Goal: Task Accomplishment & Management: Complete application form

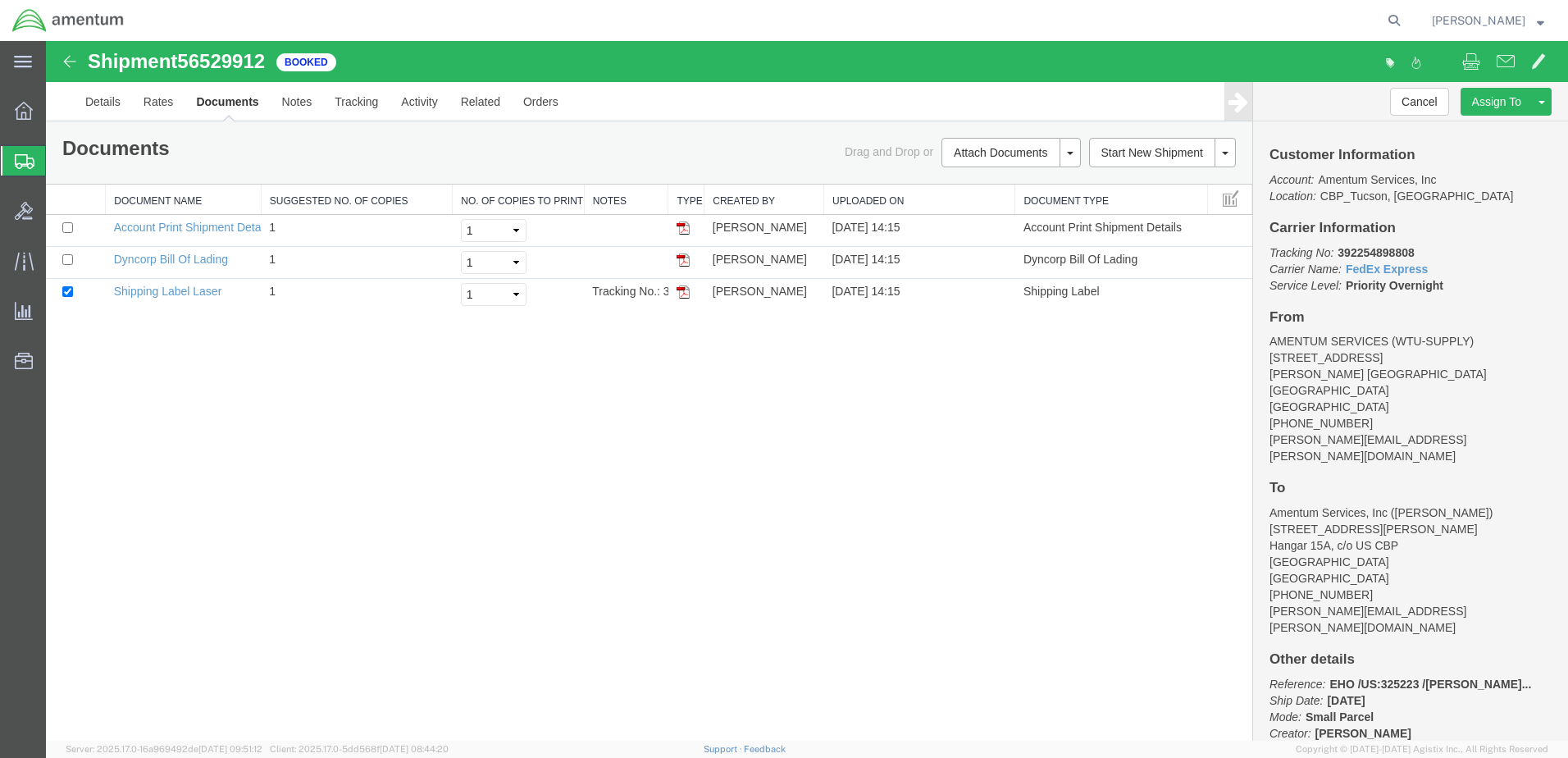
click at [0, 0] on span "Create from Template" at bounding box center [0, 0] width 0 height 0
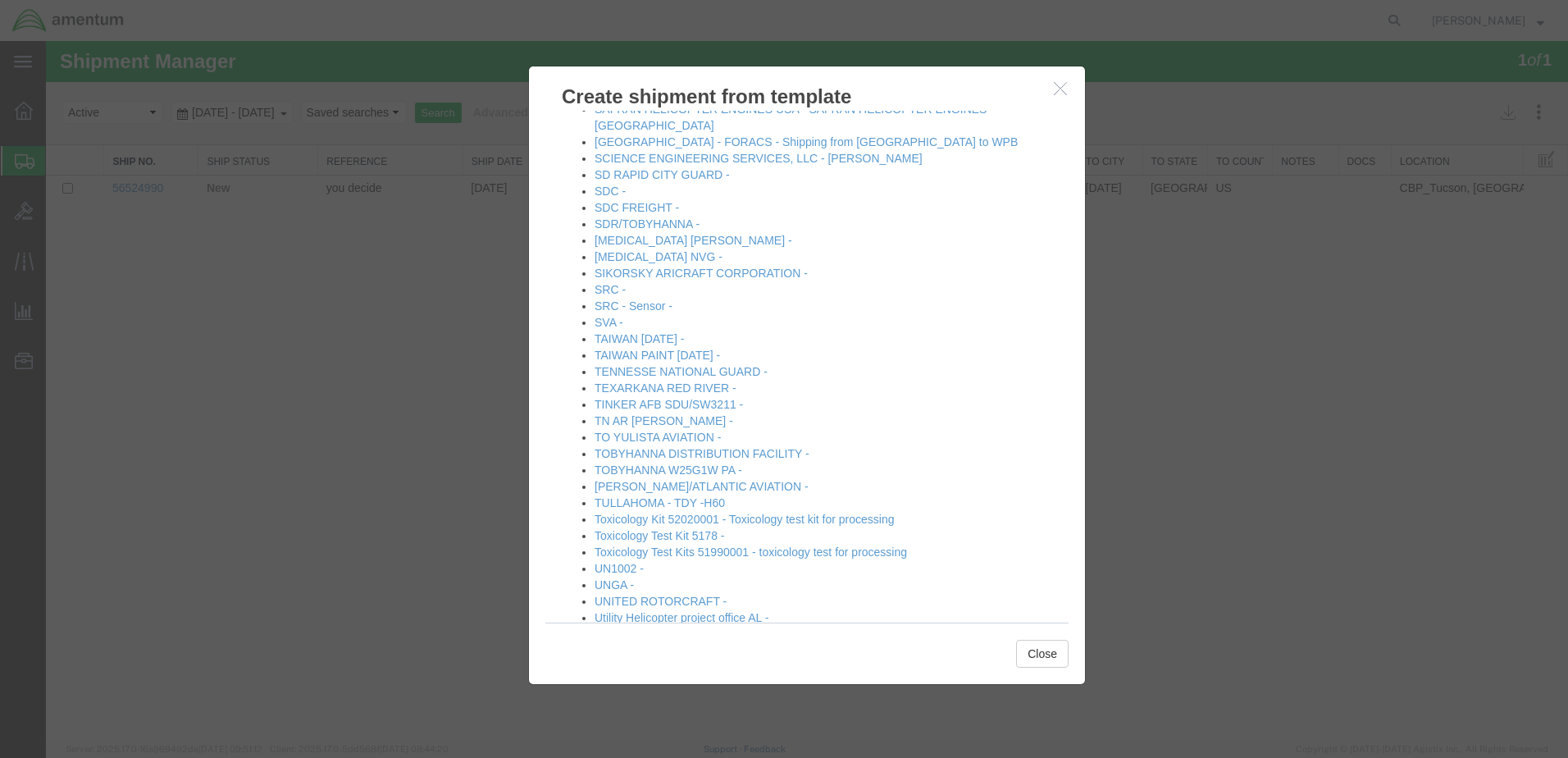
scroll to position [1862, 0]
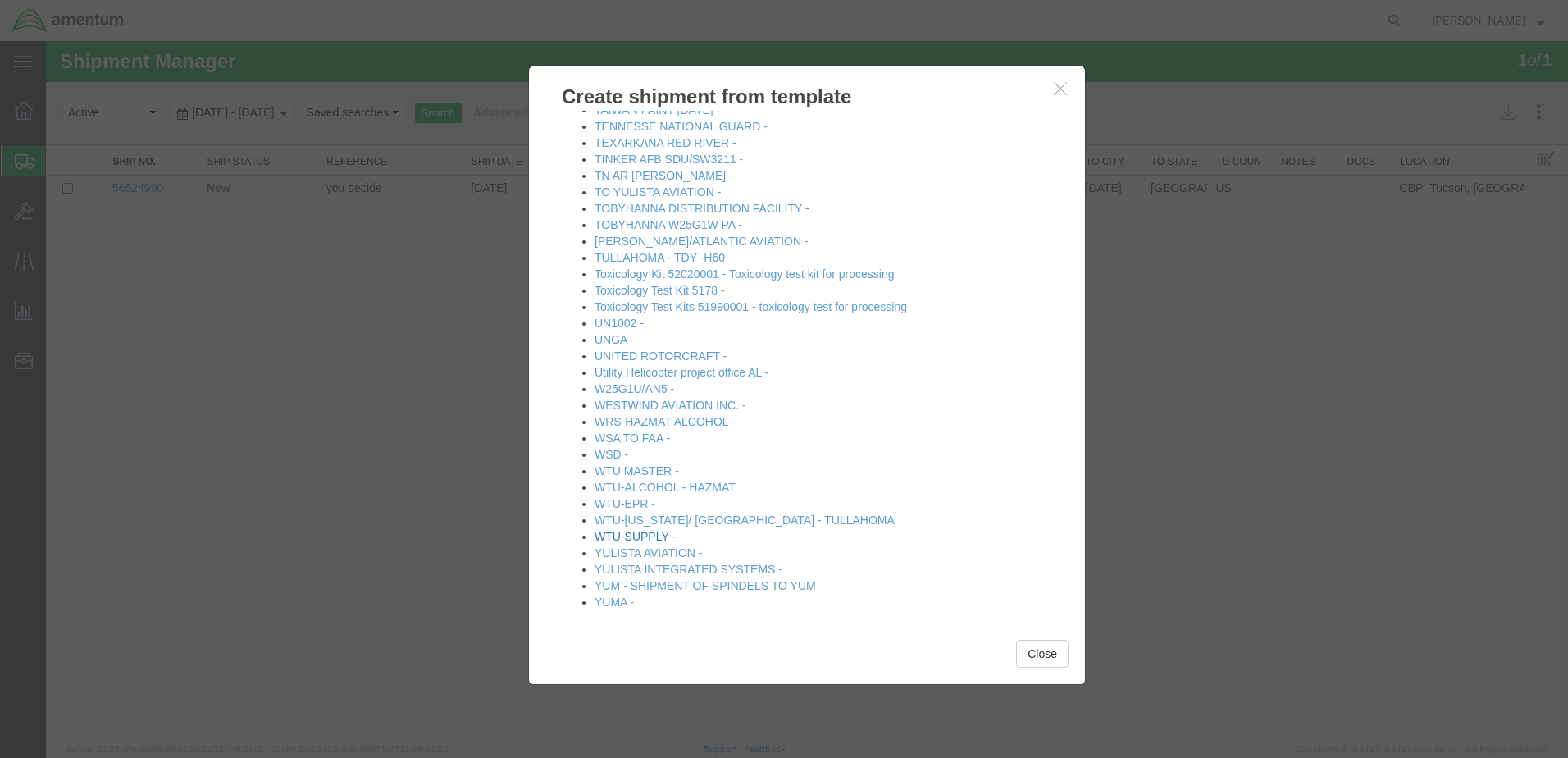
click at [634, 529] on link "WTU-SUPPLY -" at bounding box center [635, 536] width 82 height 13
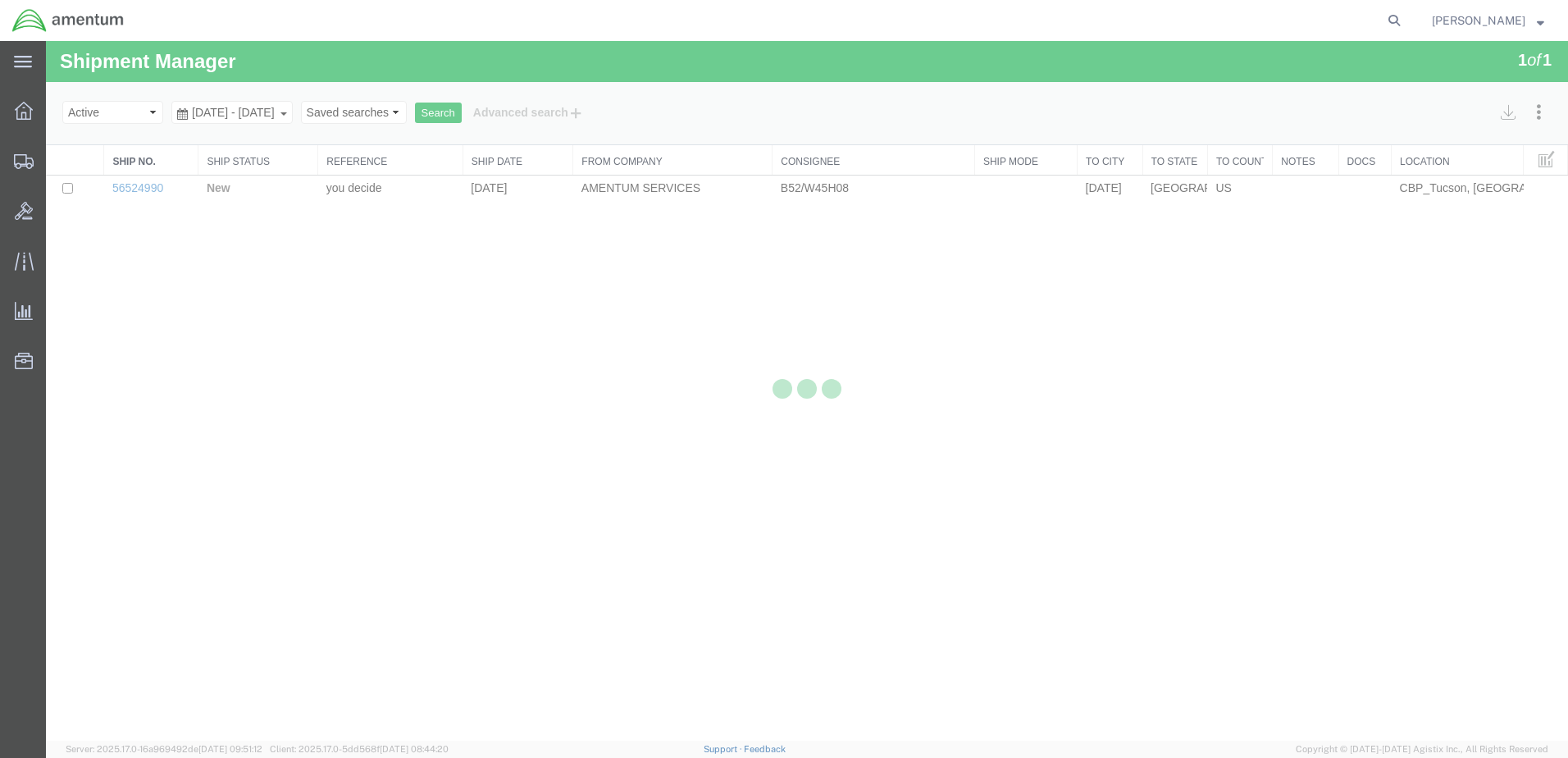
select select "49949"
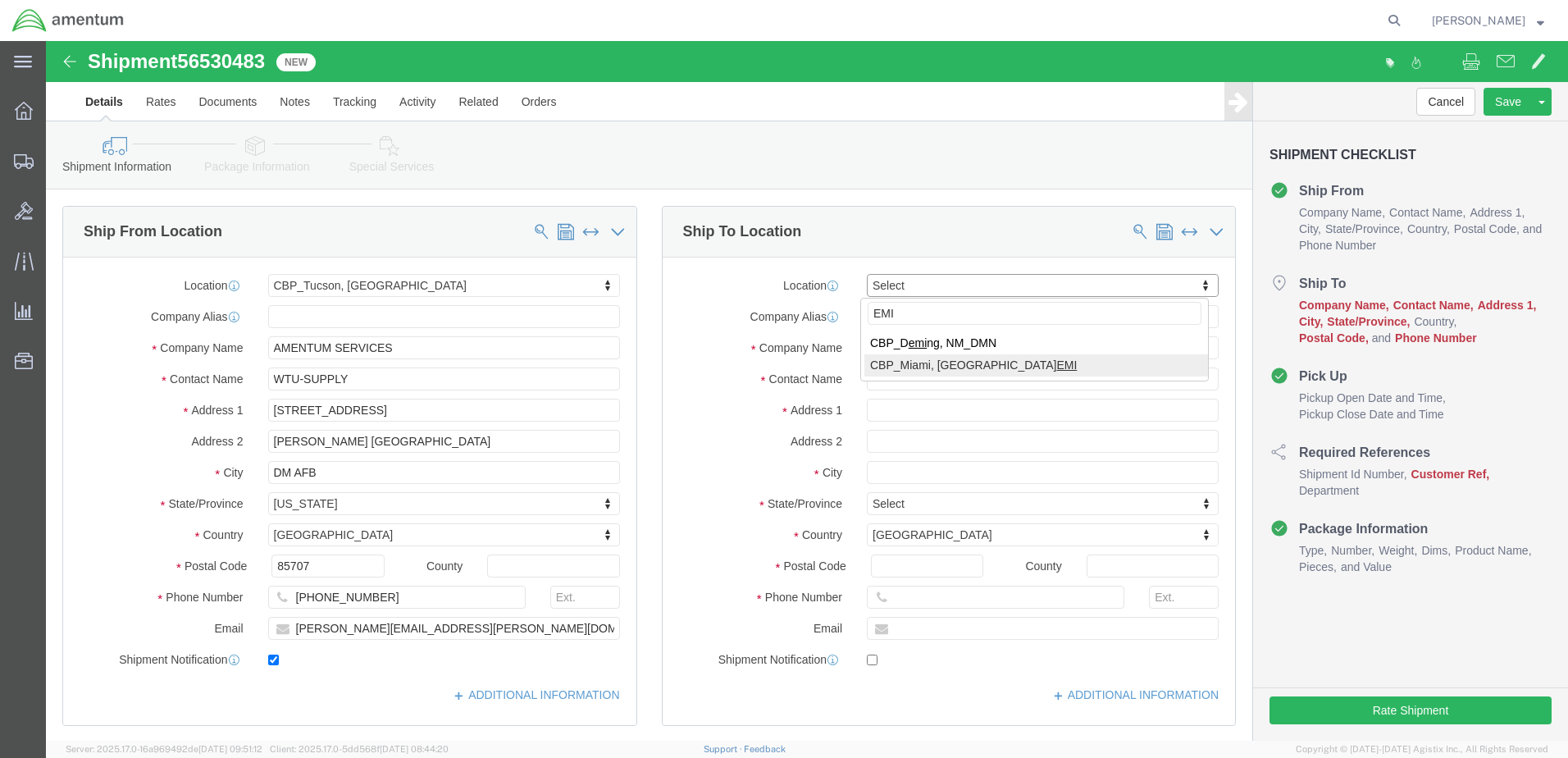
type input "EMI"
select select "49931"
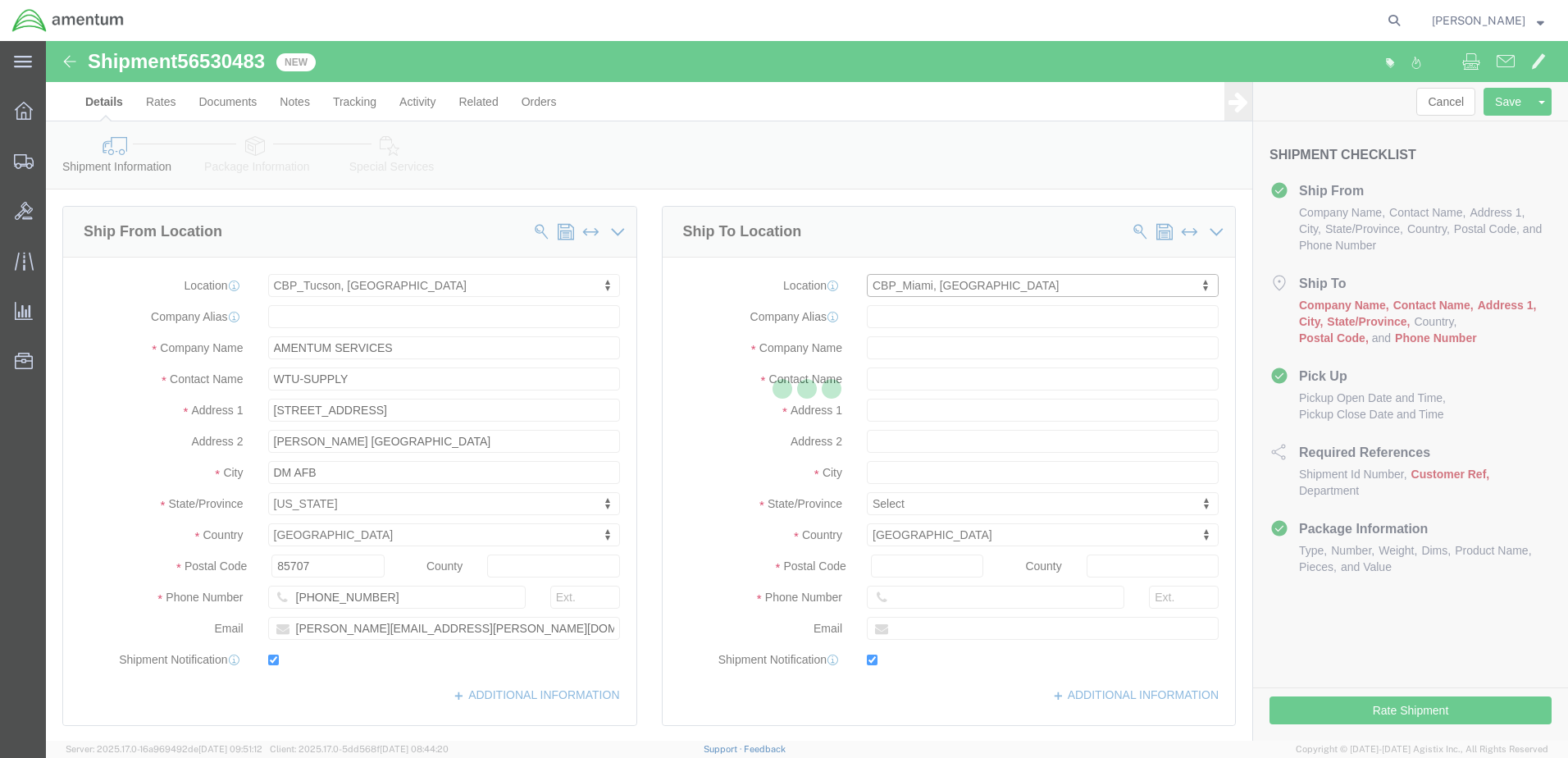
type input "Amentum Services, Inc"
type input "[PERSON_NAME]"
type input "29390 Customs Rd"
type input "Bldg 240, [GEOGRAPHIC_DATA]"
type input "HOMESTEAD"
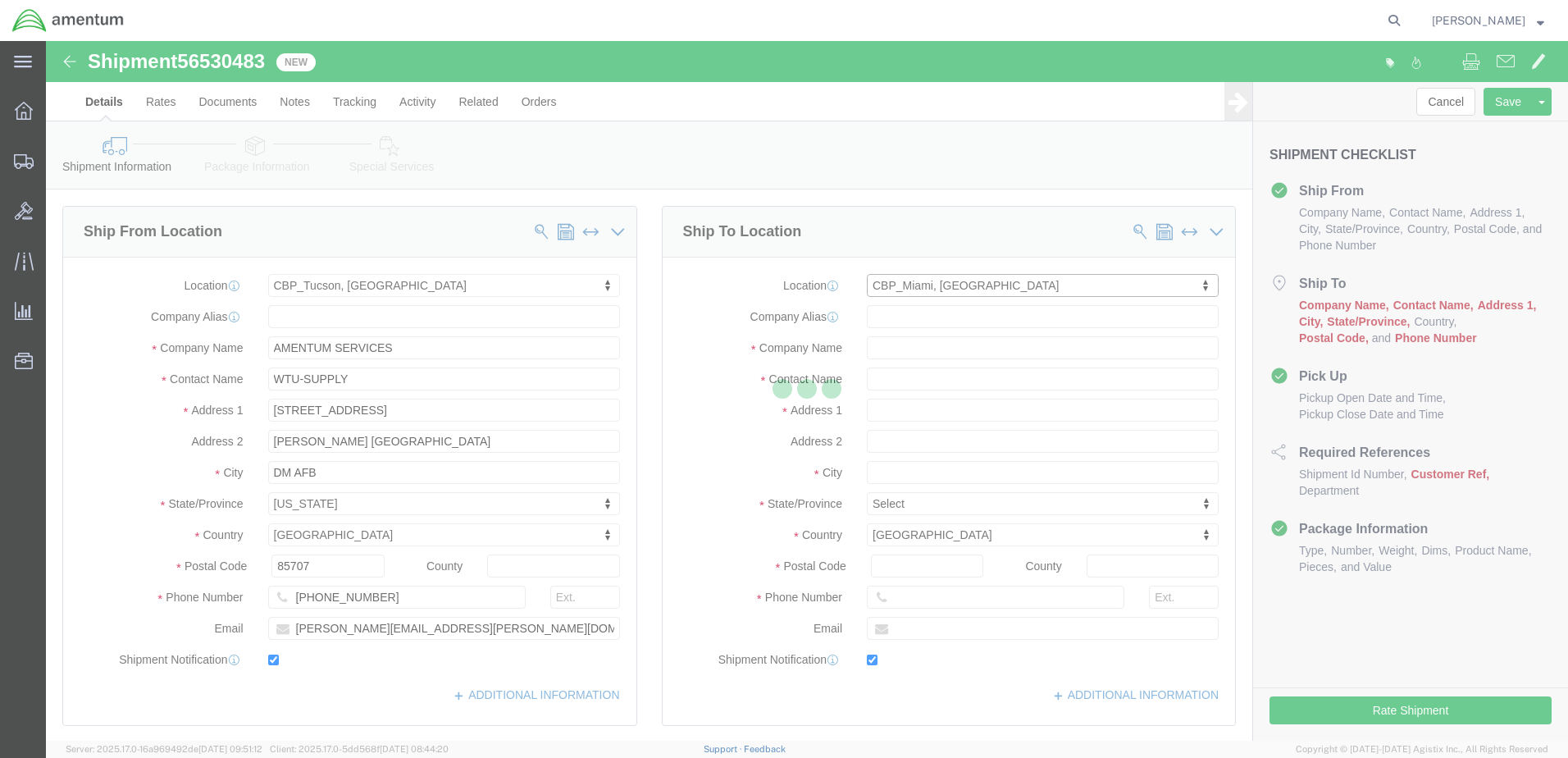
type input "33039"
type input "[PHONE_NUMBER]"
type input "324"
type input "[PERSON_NAME][EMAIL_ADDRESS][PERSON_NAME][DOMAIN_NAME]"
checkbox input "true"
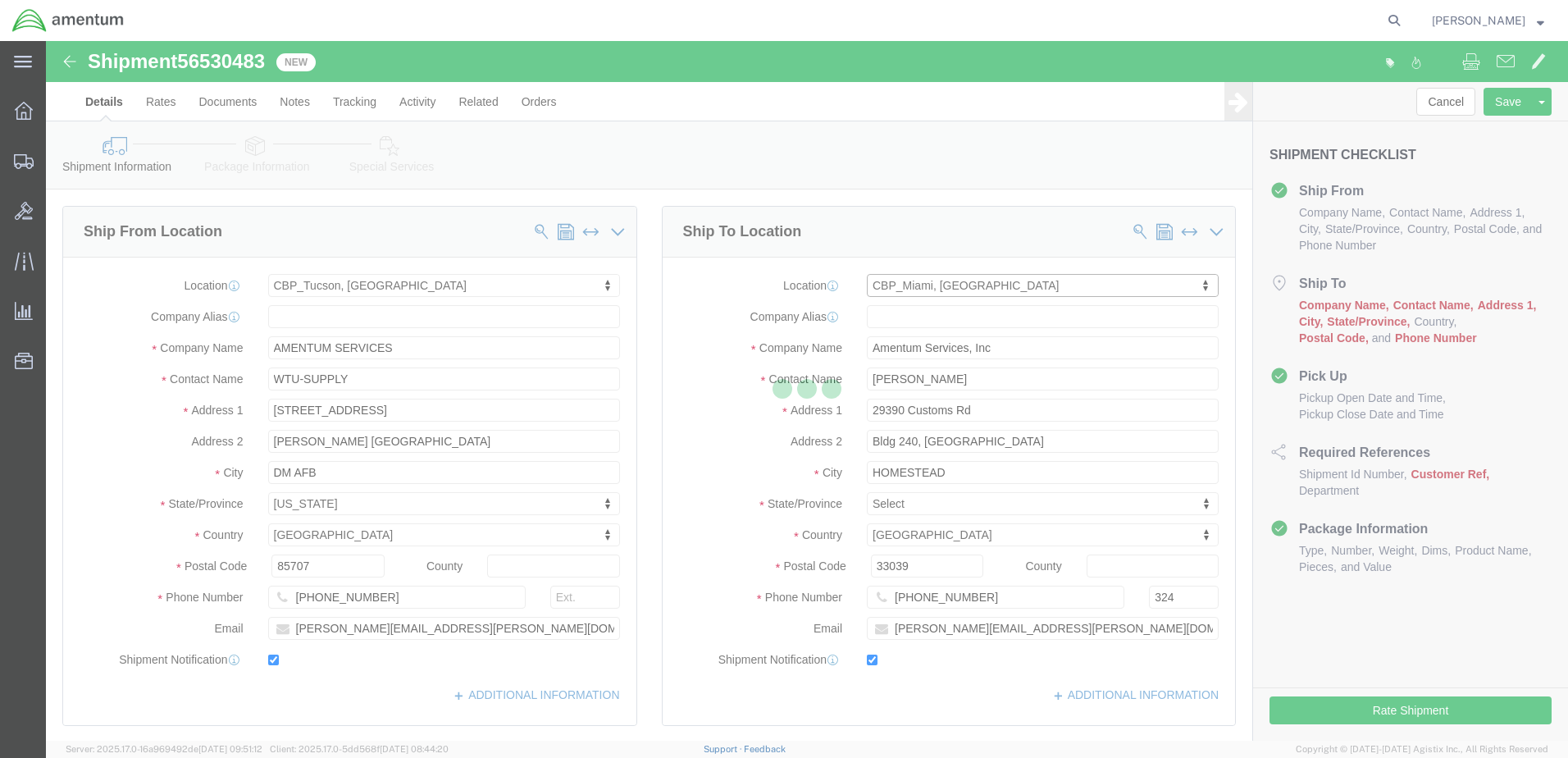
select select "FL"
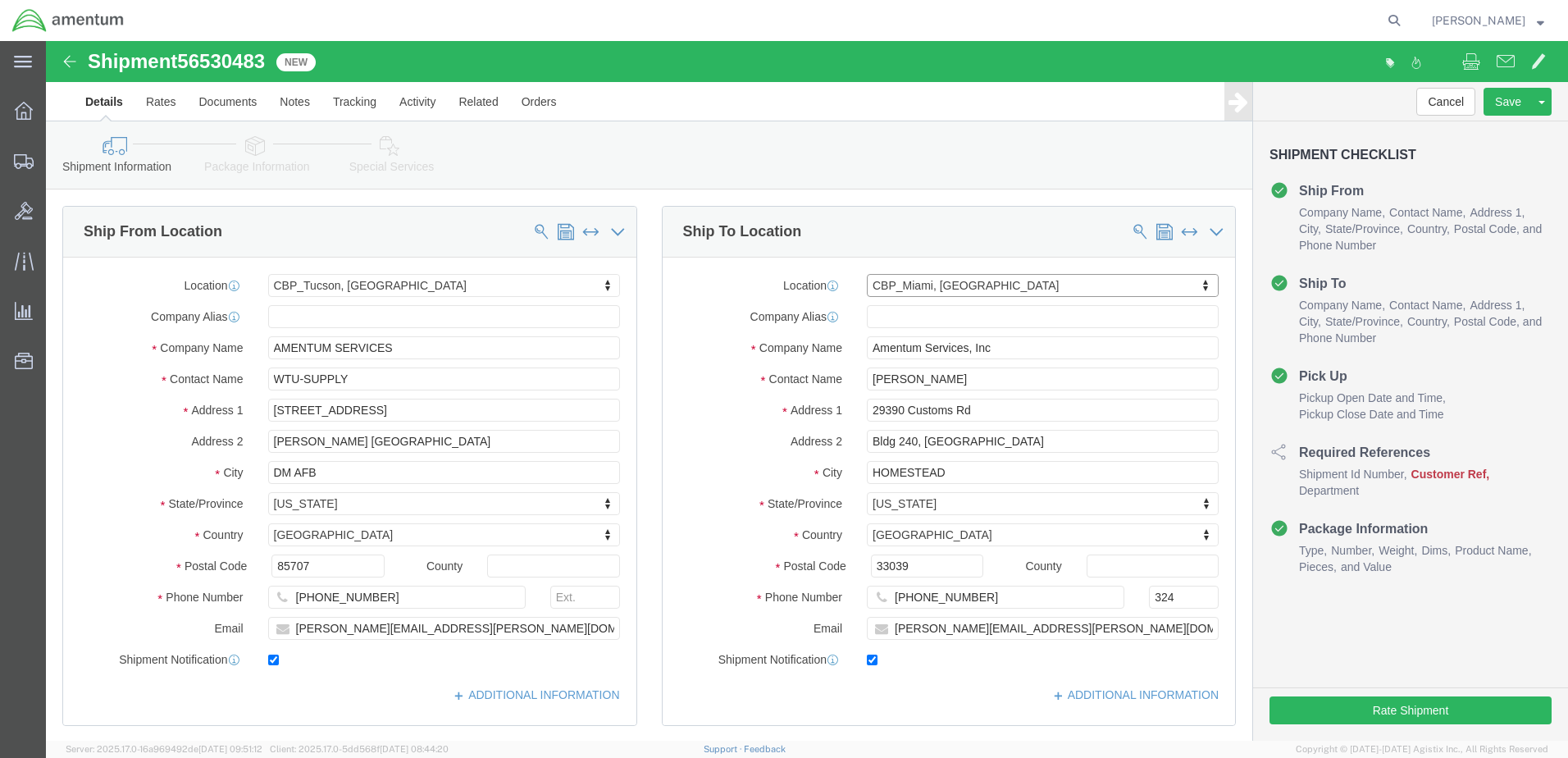
scroll to position [328, 0]
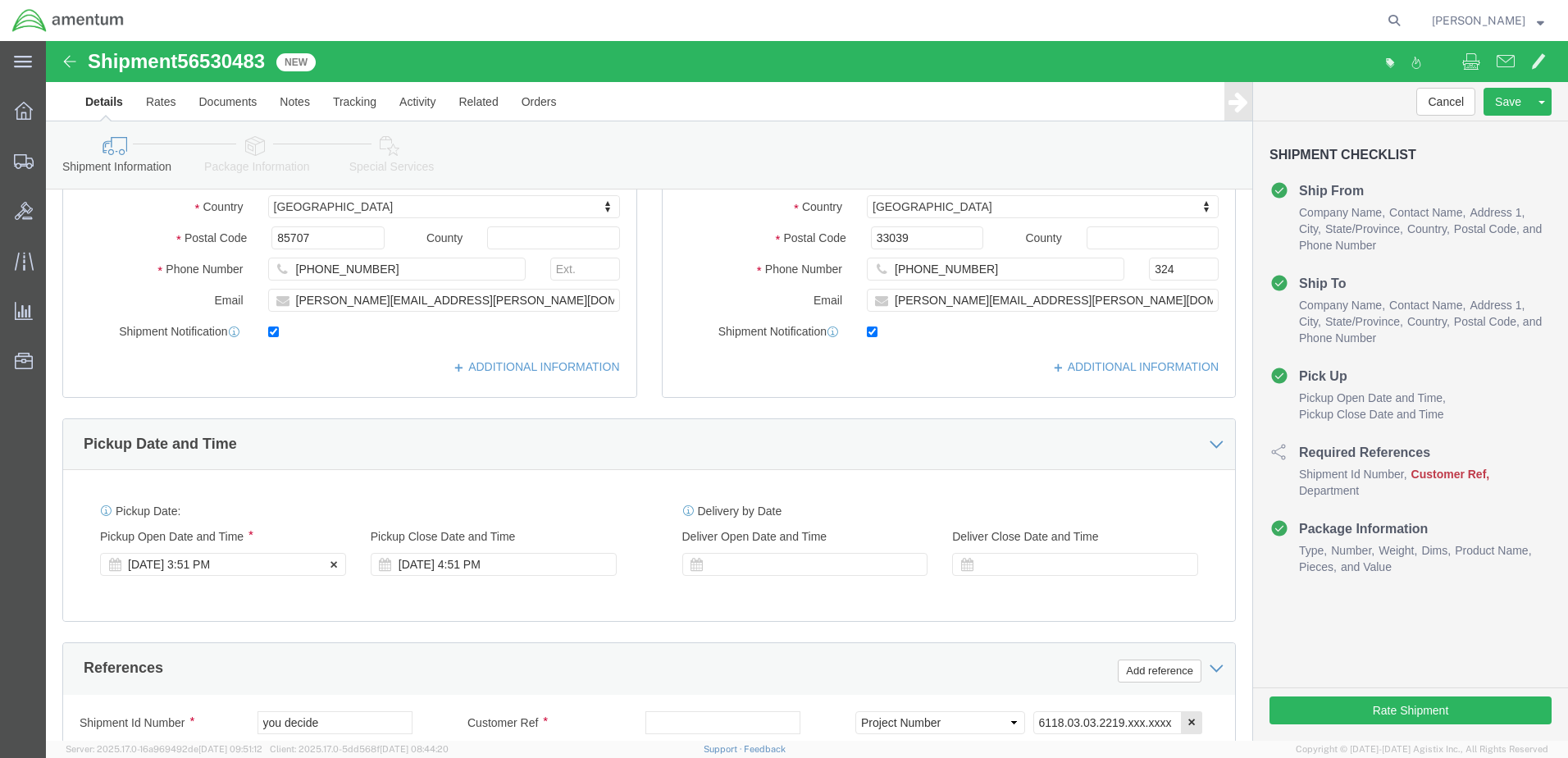
click div "[DATE] 3:51 PM"
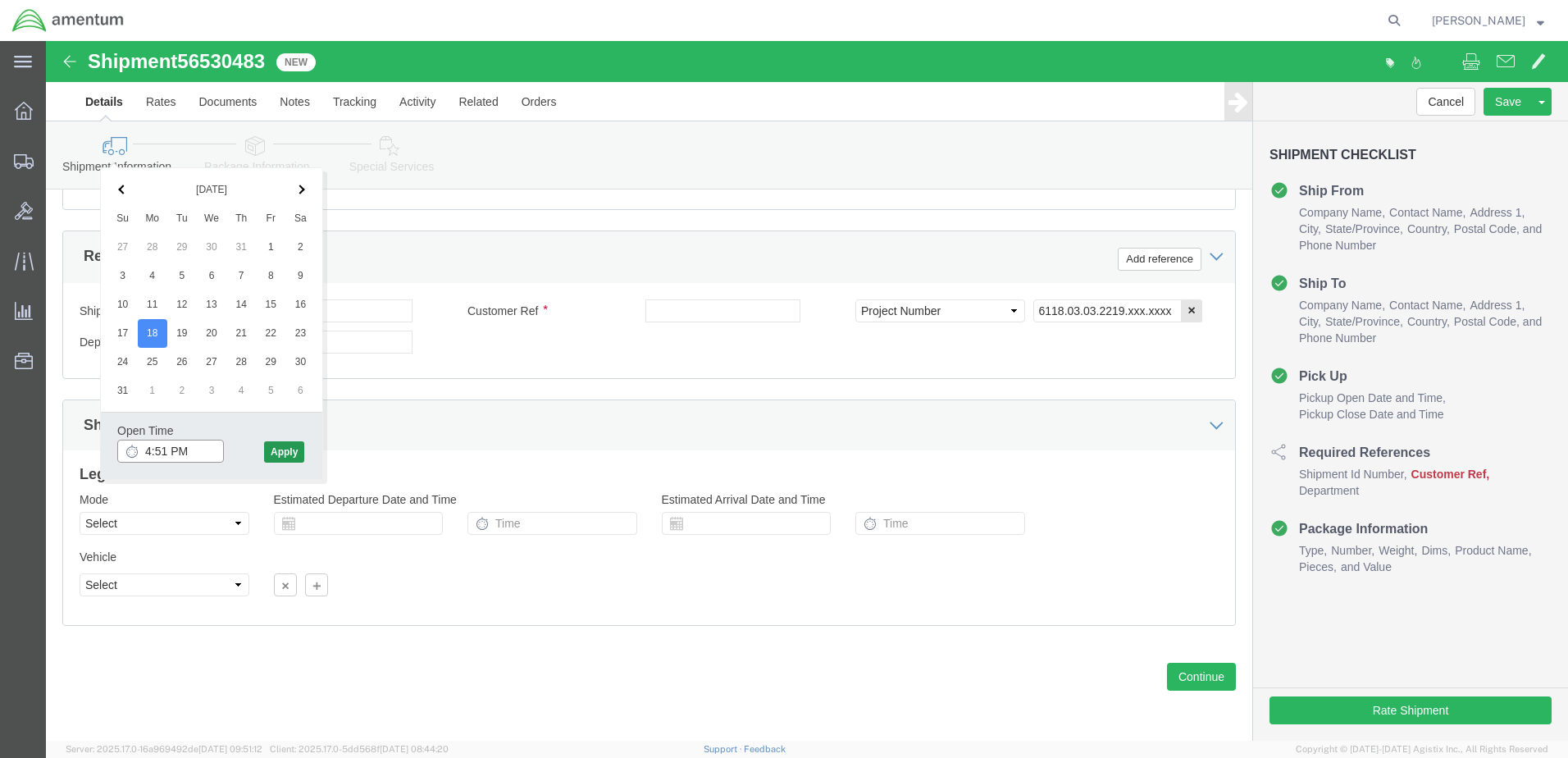
type input "4:51 PM"
click button "Apply"
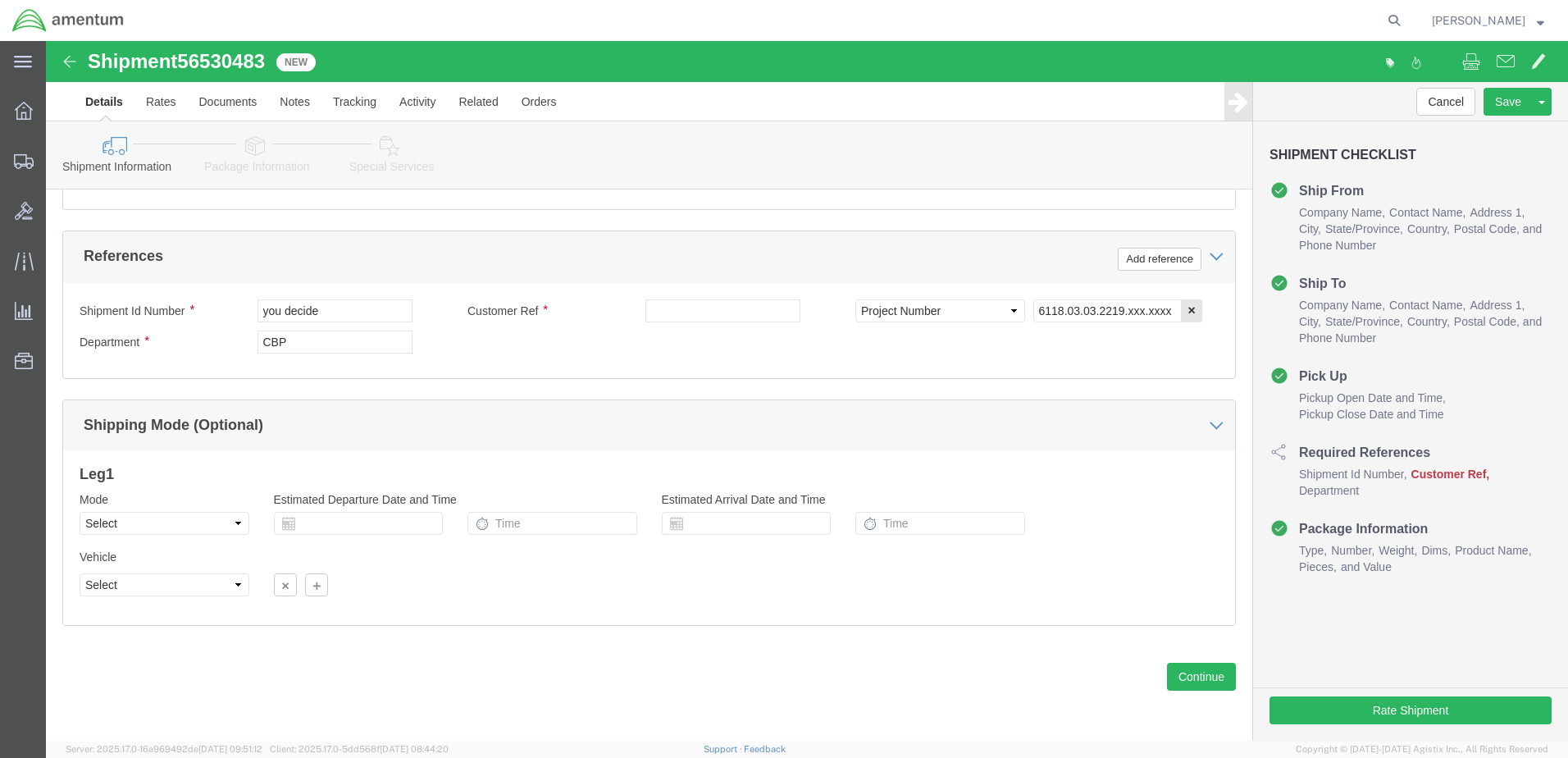
scroll to position [411, 0]
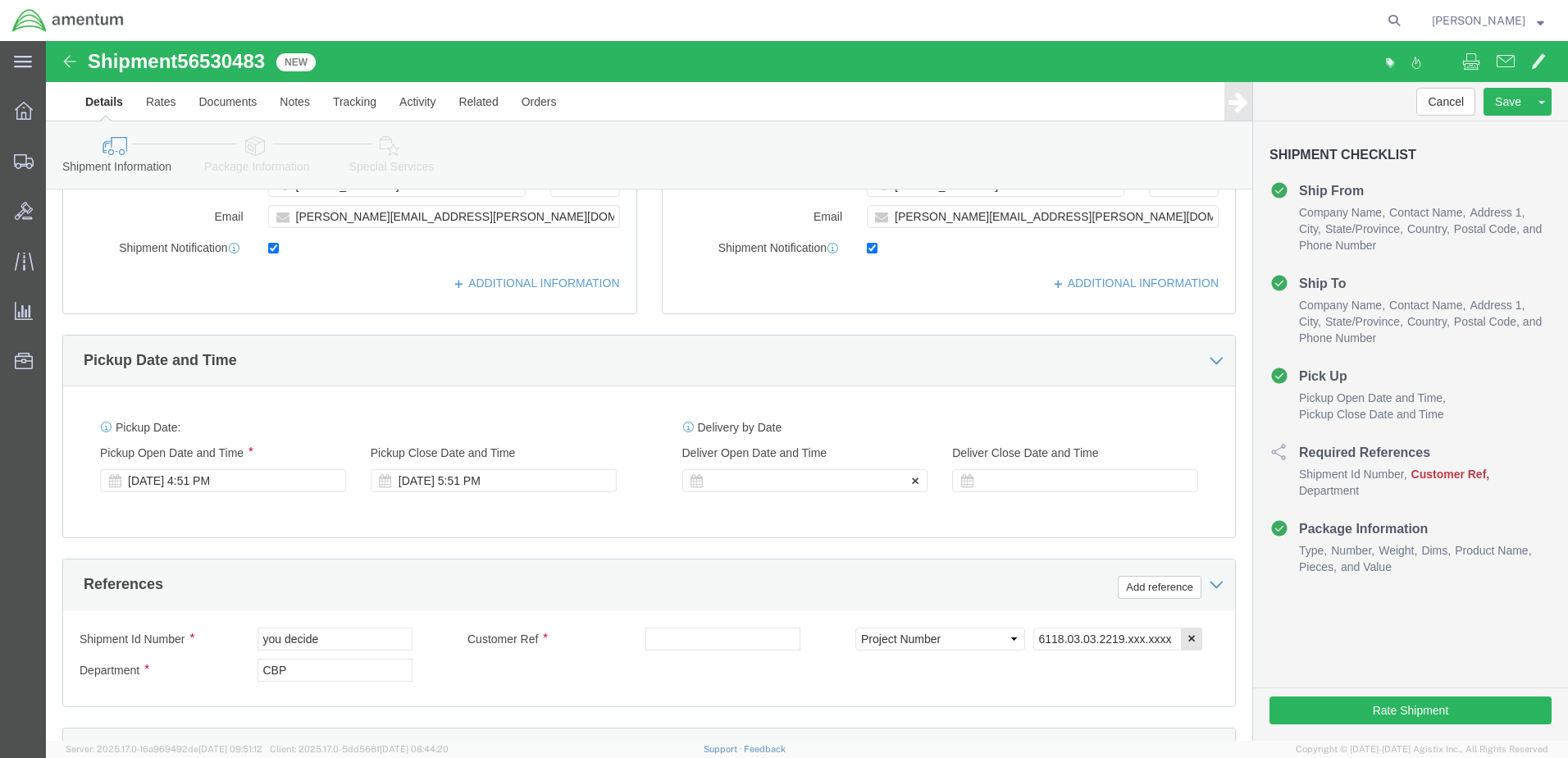
click div
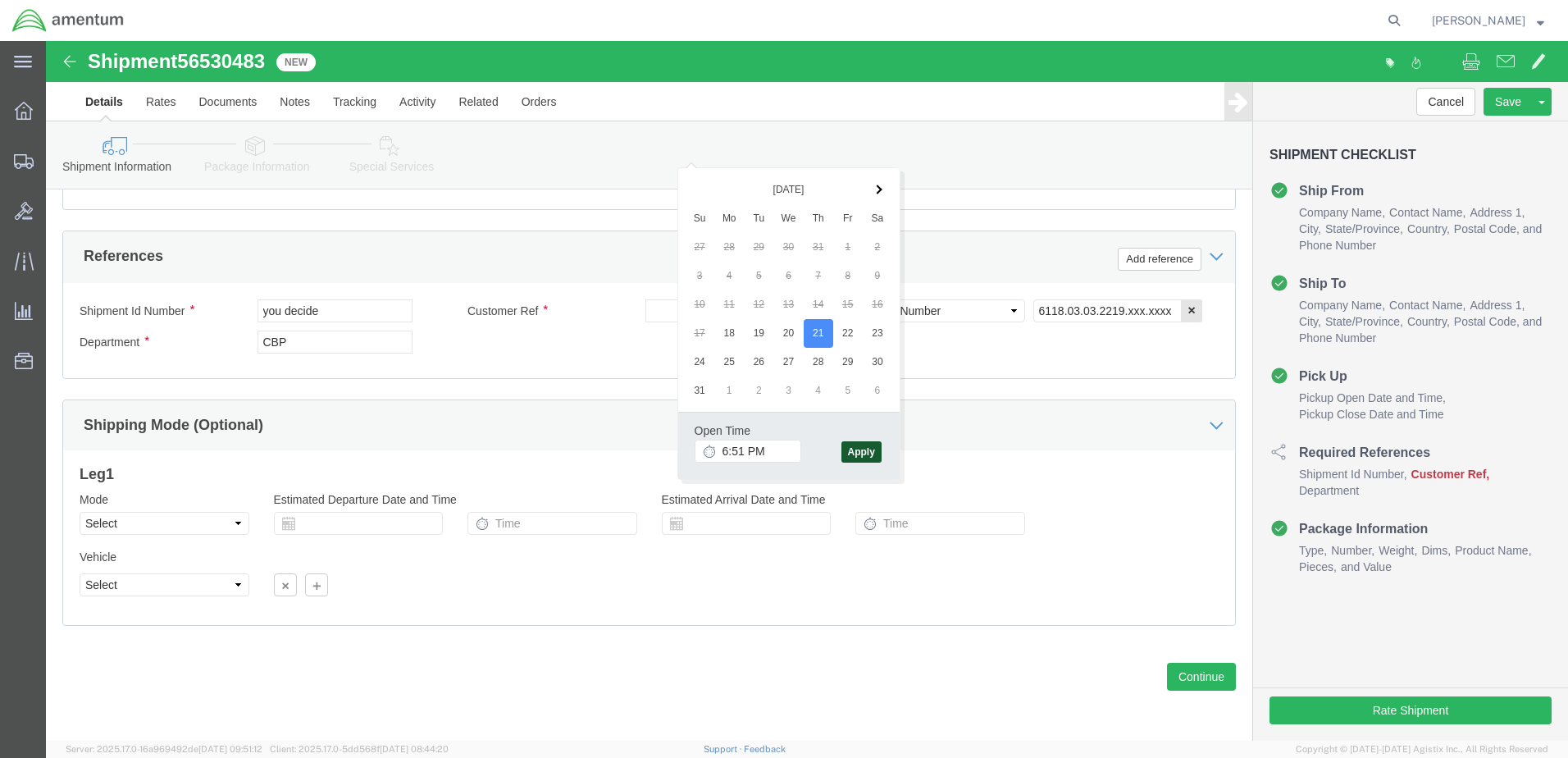
click button "Apply"
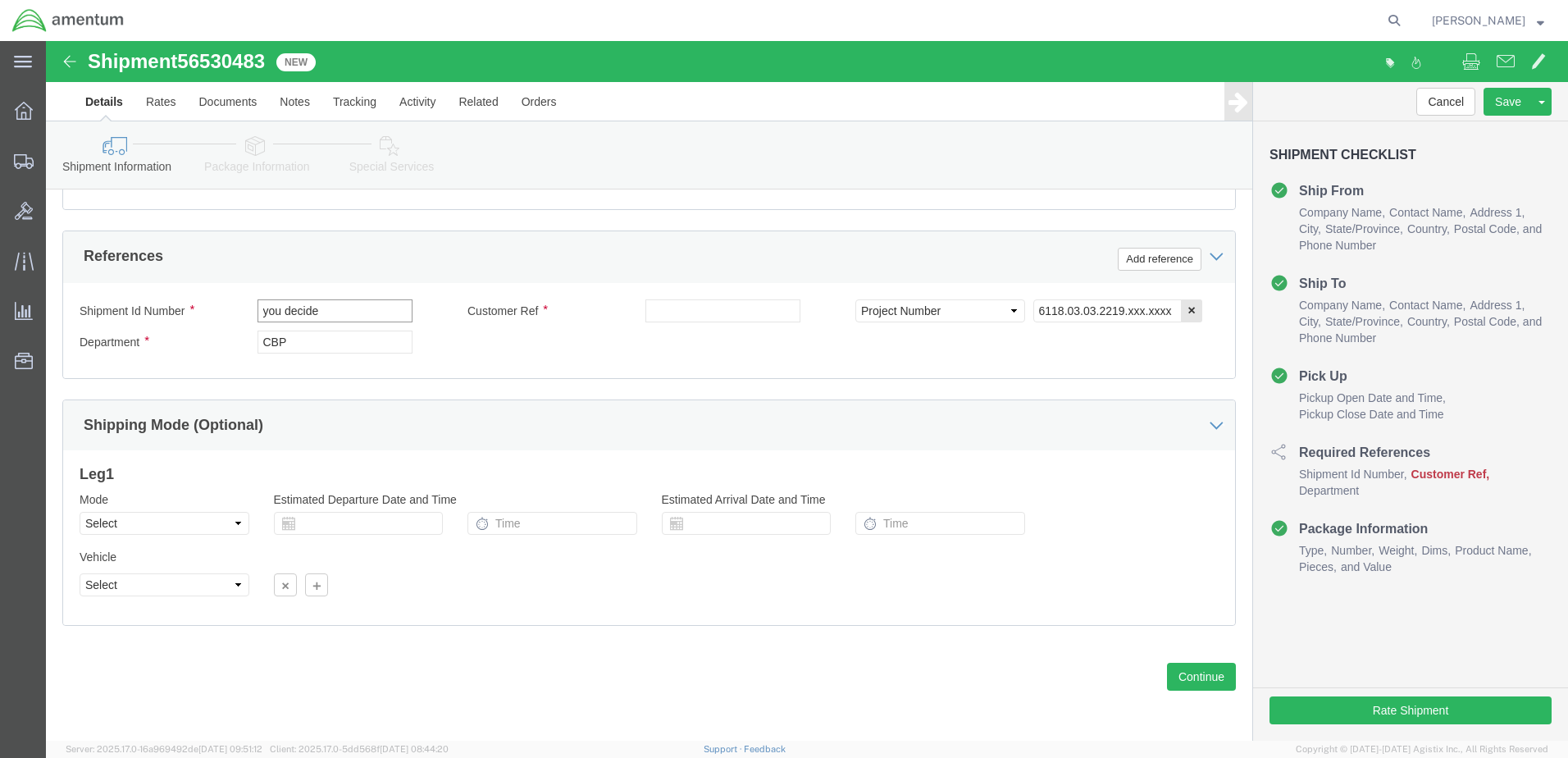
drag, startPoint x: 286, startPoint y: 271, endPoint x: 82, endPoint y: 252, distance: 204.9
click div "Shipment Id Number you decide Customer Ref Select Account Type Activity ID Airl…"
type input "W"
click input "EMI/ASL/ 325167 / BEARING PLN"
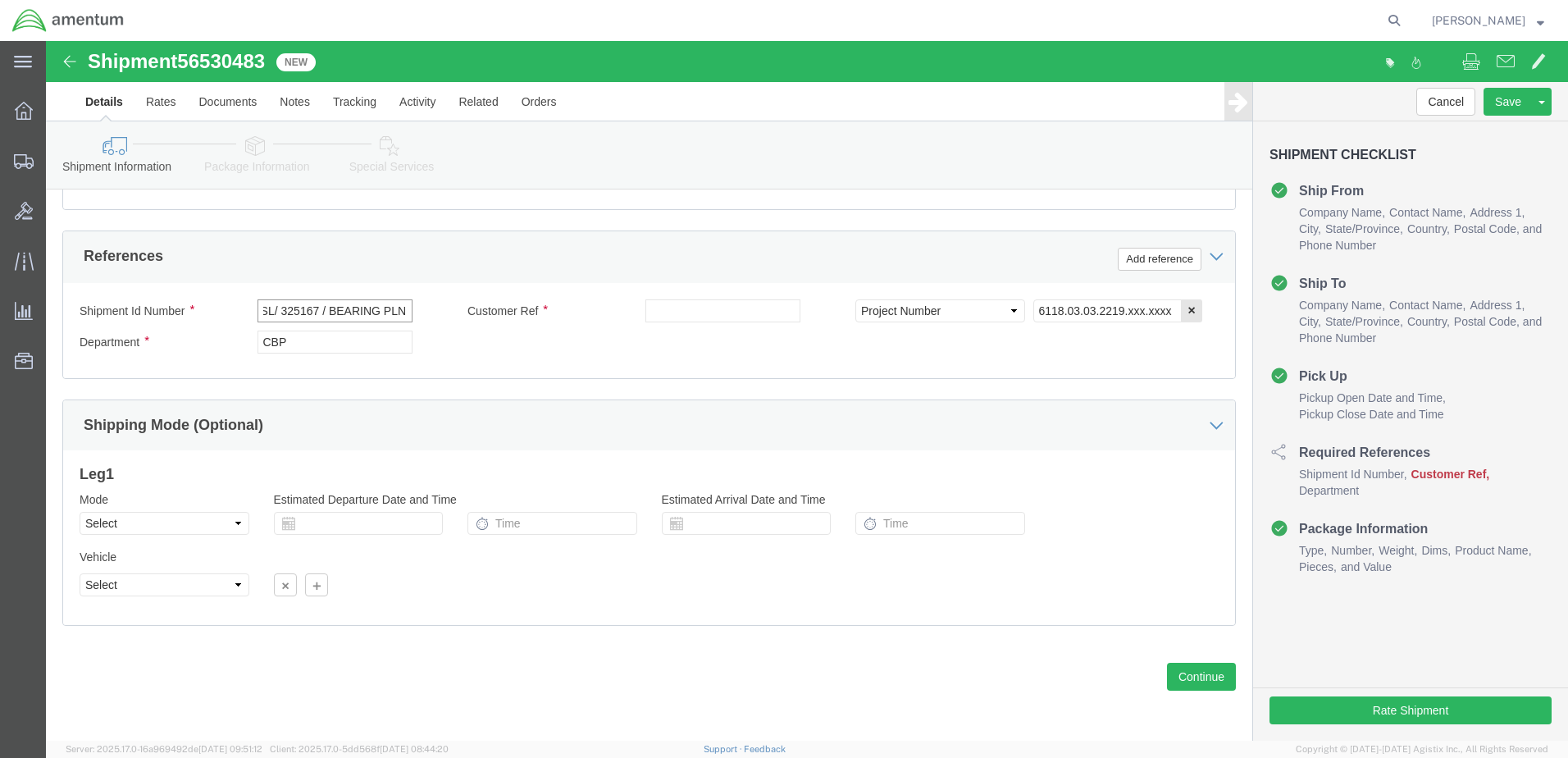
click input "EMI/ASL/ 325167 / BEARING PLN"
type input "EMI/ASL/ 325167 / BEARING PLN"
click input "text"
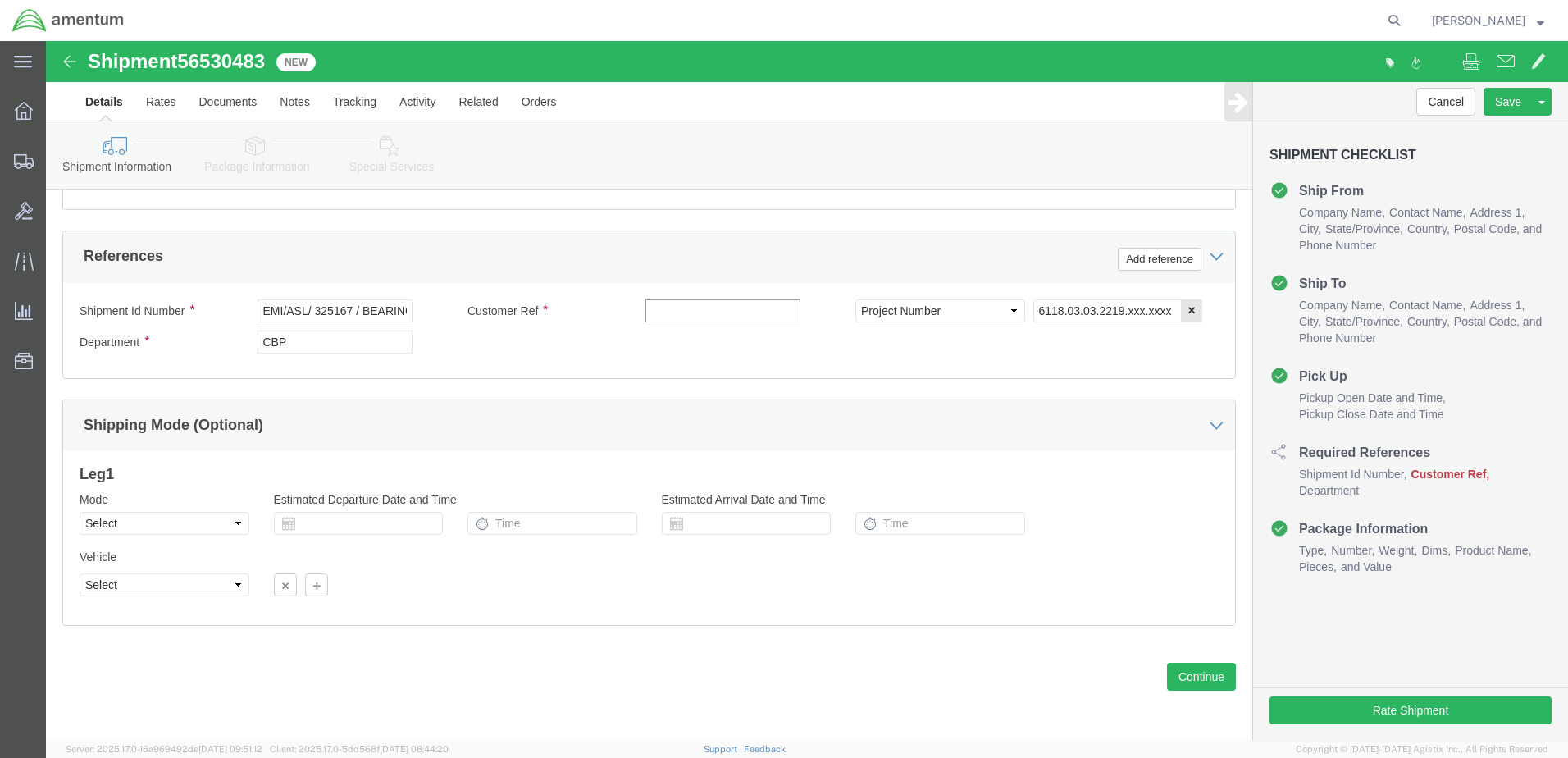
paste input "EMI/ASL/ 325167 / BEARING PLN"
type input "EMI/ASL/ 325167 / BEARING PLN"
click input "6118.03.03.2219.xxx.xxxx"
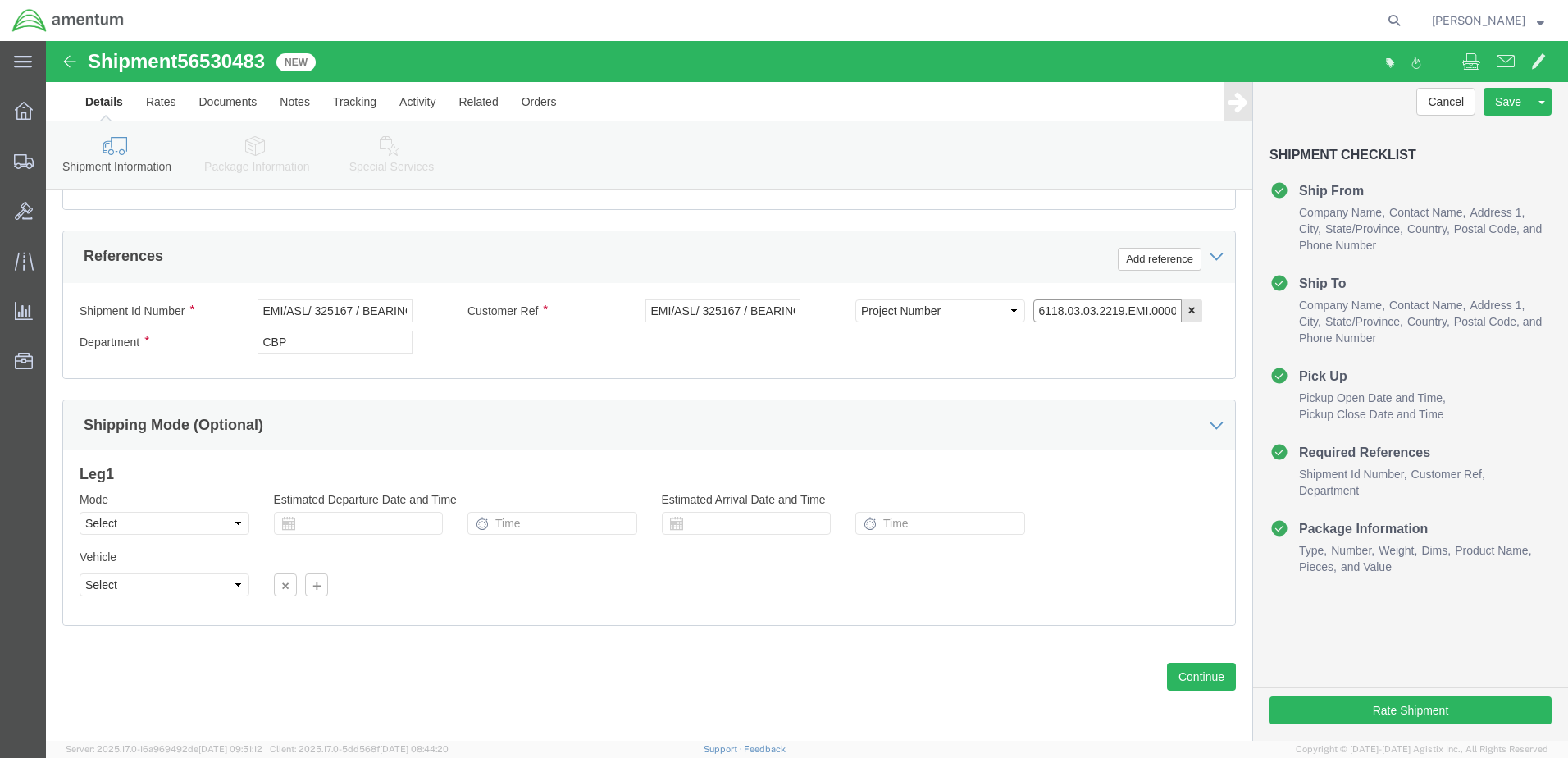
scroll to position [0, 2]
type input "6118.03.03.2219.EMI.0000"
drag, startPoint x: 1137, startPoint y: 635, endPoint x: 1132, endPoint y: 574, distance: 61.2
click button "Continue"
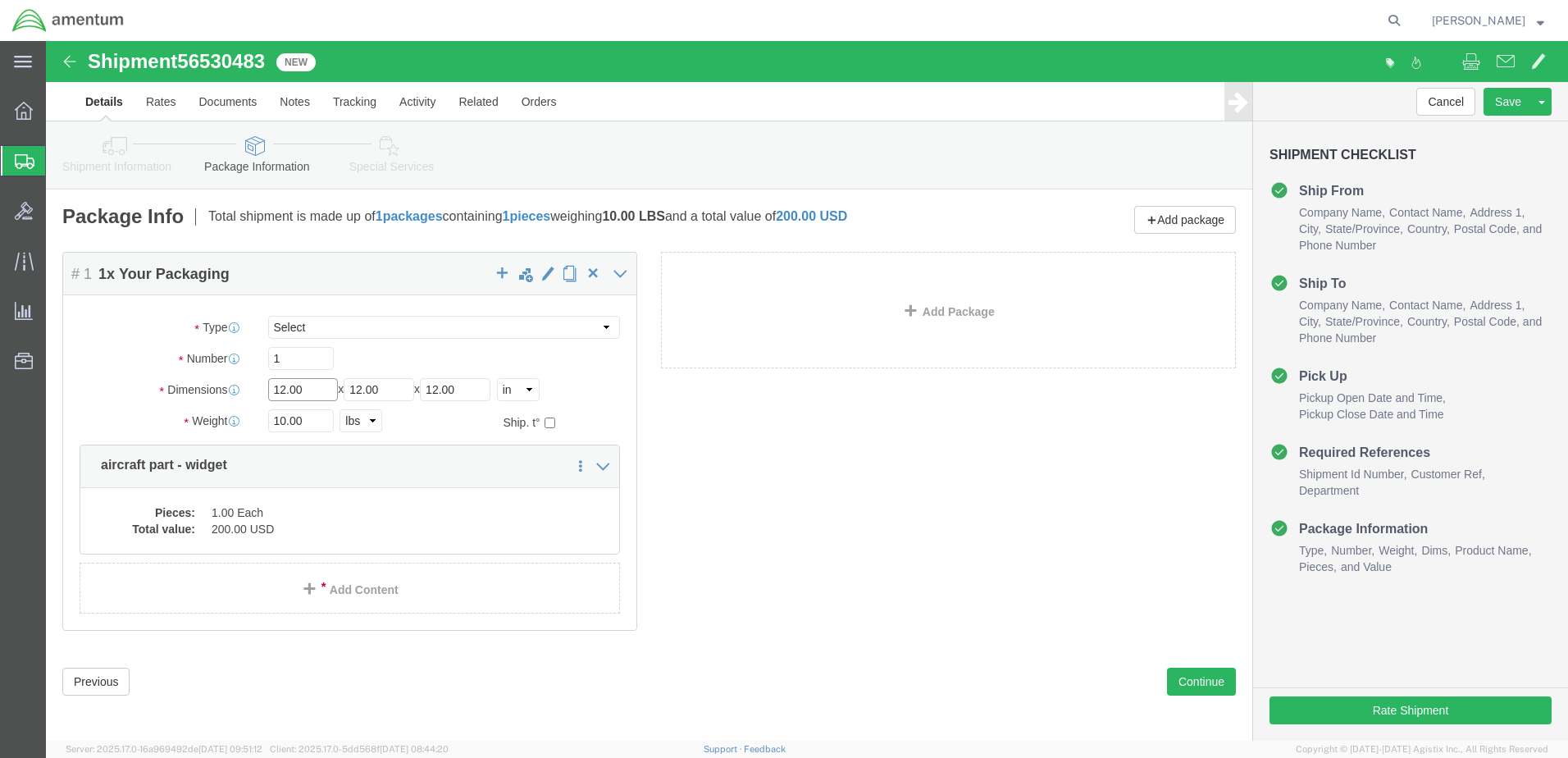
drag, startPoint x: 279, startPoint y: 344, endPoint x: 128, endPoint y: 360, distance: 151.8
click div "Dimensions Separate dimensions for each package, Length x Width x Height Length…"
type input "12"
type input "9"
type input "4"
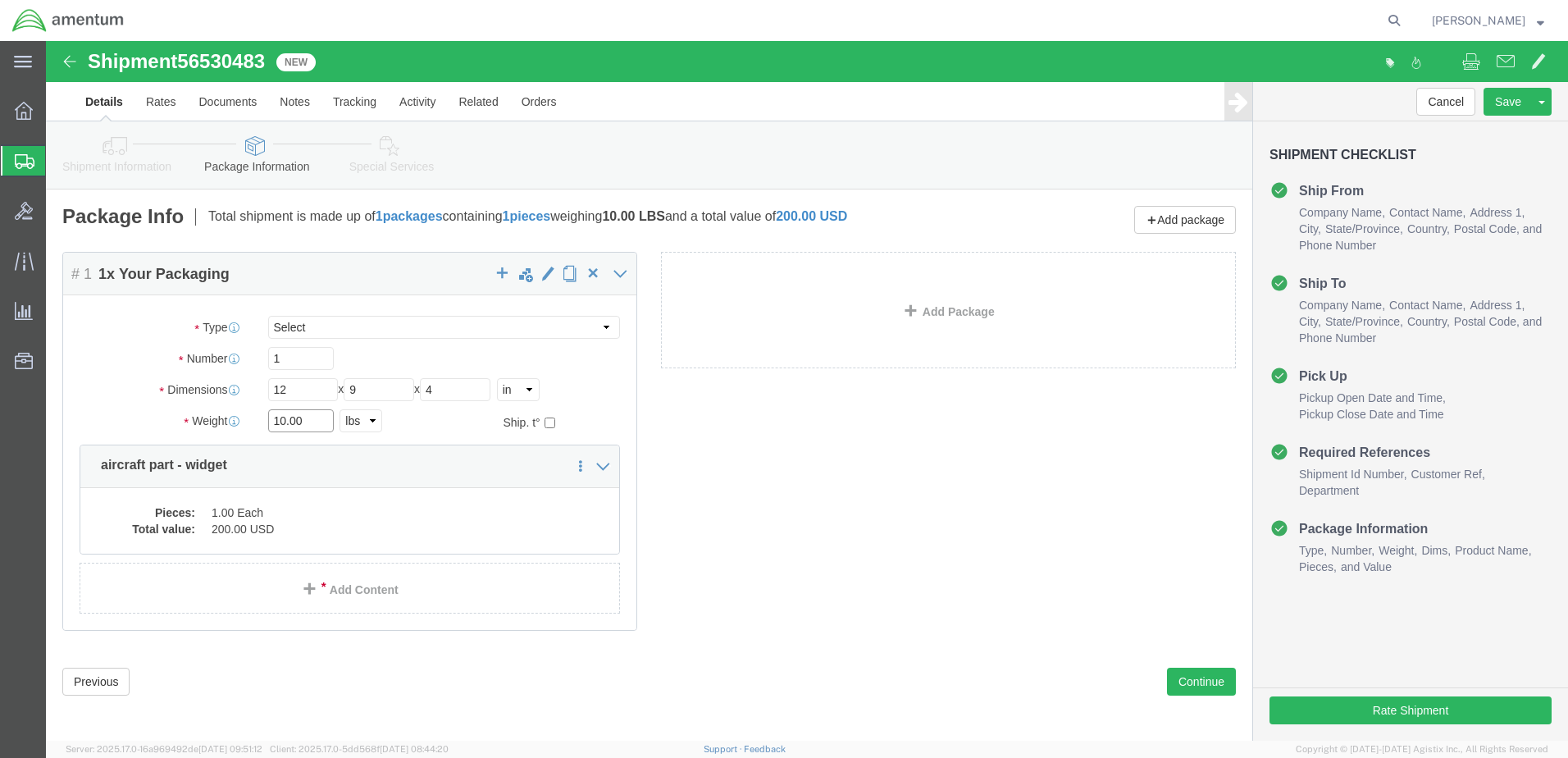
drag, startPoint x: 221, startPoint y: 379, endPoint x: 197, endPoint y: 378, distance: 24.0
click div "Weight 10.00 Select kgs lbs Ship. t°"
type input "4.0"
click div "Package Content # 1 1 x Your Packaging Package Type Select BCK Boxes Bale(s) Ba…"
click dd "1.00 Each"
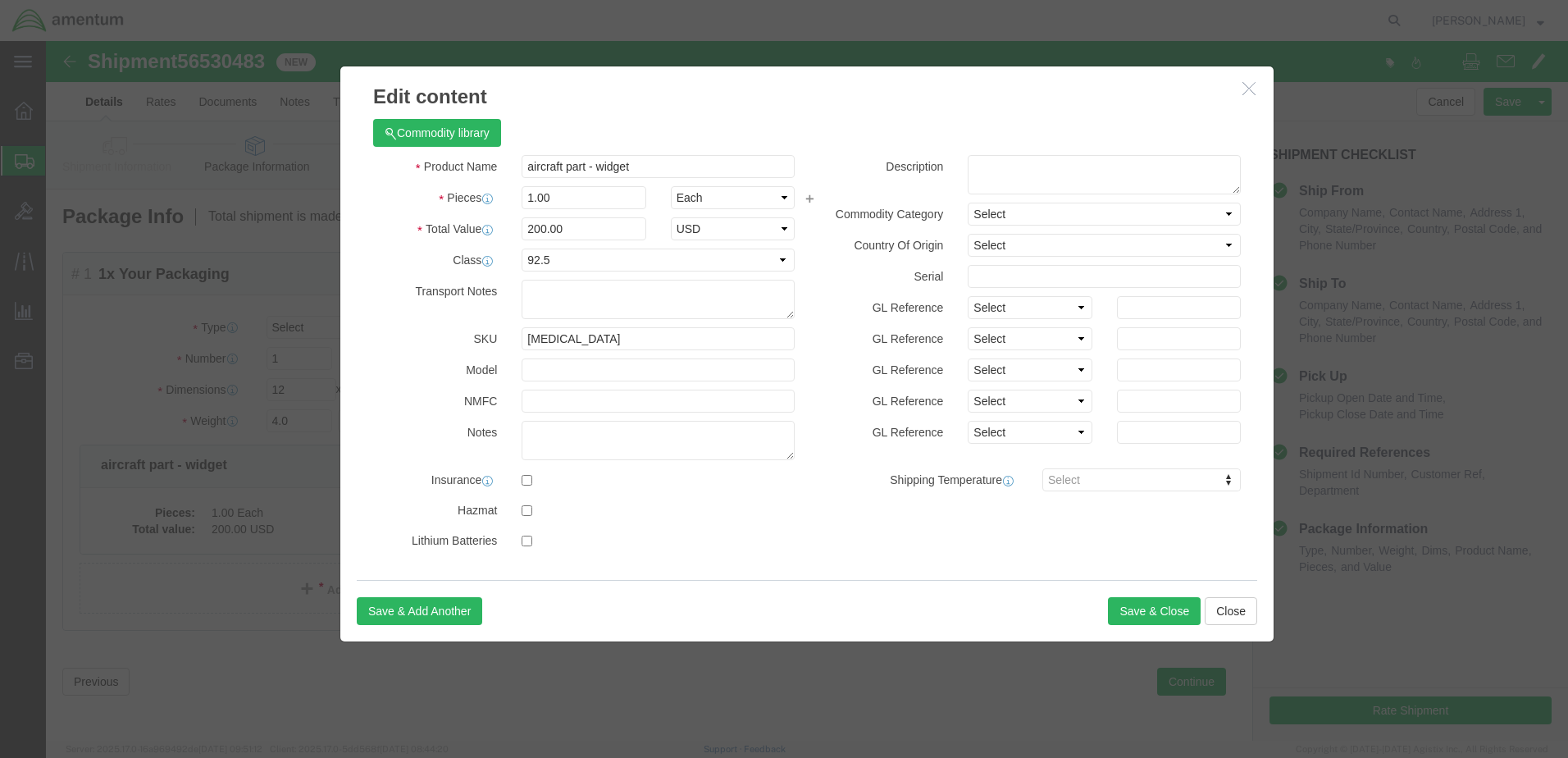
drag, startPoint x: 601, startPoint y: 109, endPoint x: 591, endPoint y: 118, distance: 13.5
click div "Commodity library Product Name aircraft part - widget Pieces 1.00 Select Bag Ba…"
drag, startPoint x: 571, startPoint y: 123, endPoint x: 548, endPoint y: 128, distance: 23.5
click input "aircraft part - widget"
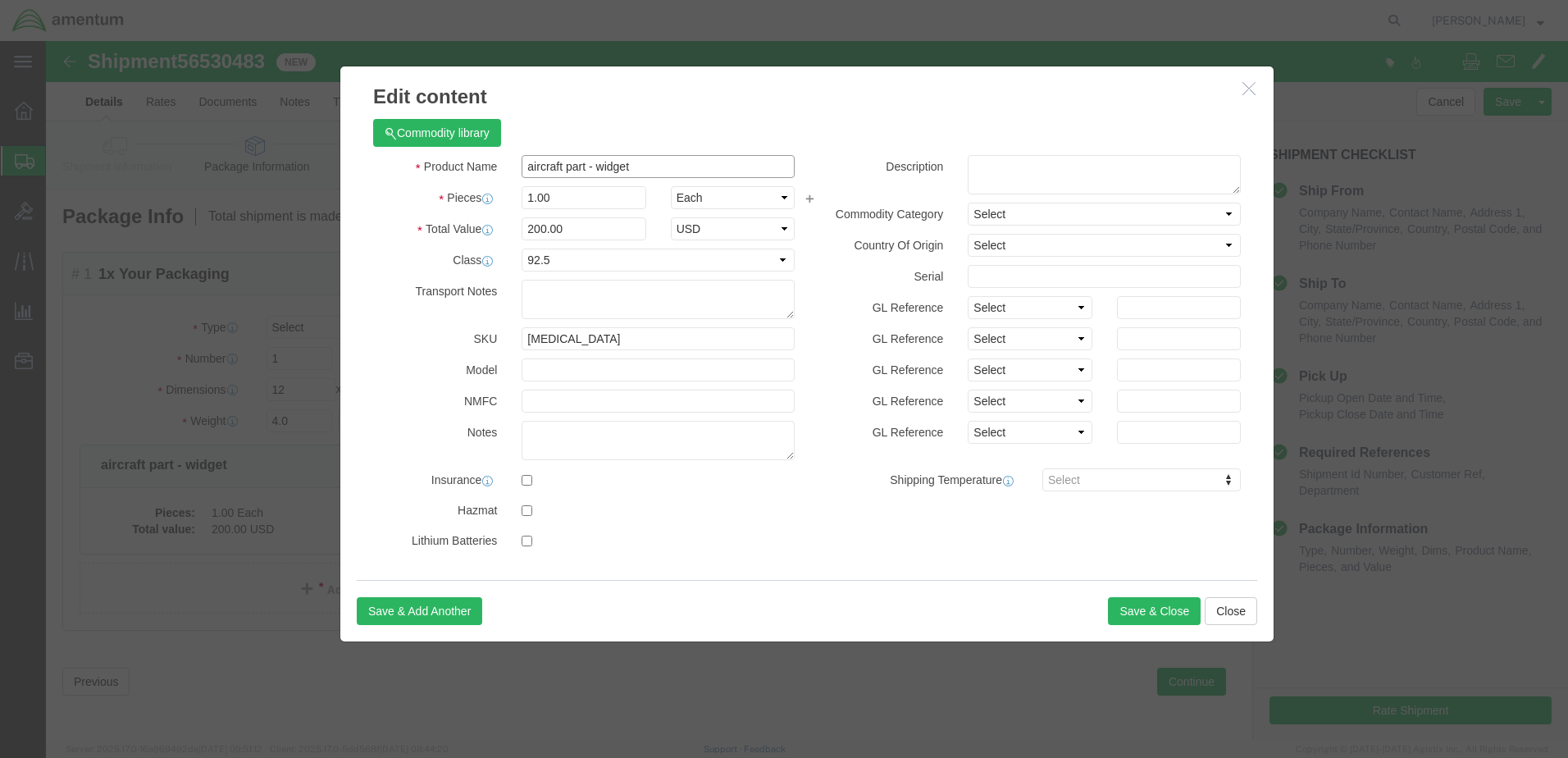
drag, startPoint x: 604, startPoint y: 128, endPoint x: 232, endPoint y: 124, distance: 372.0
click div "Edit content Commodity library Product Name aircraft part - widget Pieces 1.00 …"
paste input "EMI/ASL/ 325167 / BEARING PLN"
type input "EMI/ASL/ 325167 / BEARING PLN"
type input "2.0"
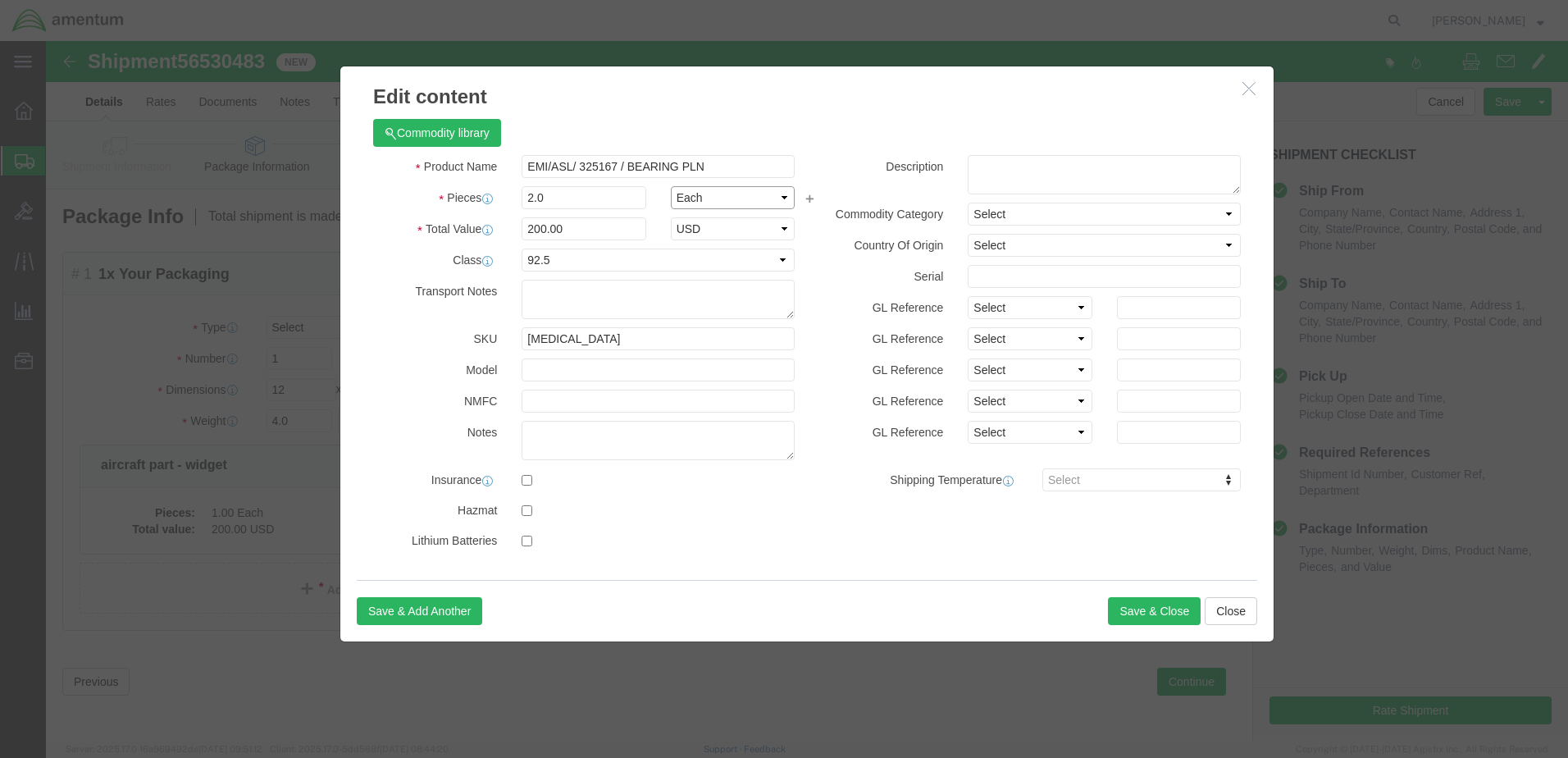
type input "400"
drag, startPoint x: 492, startPoint y: 187, endPoint x: 332, endPoint y: 197, distance: 160.3
click div "Total Value 400 Select ADP AED AFN ALL AMD AOA ARS ATS AUD AWG AZN BAM BBD BDT …"
type input "12726.72"
click select "Select 50 55 60 65 70 85 92.5 100 125 175 250 300 400"
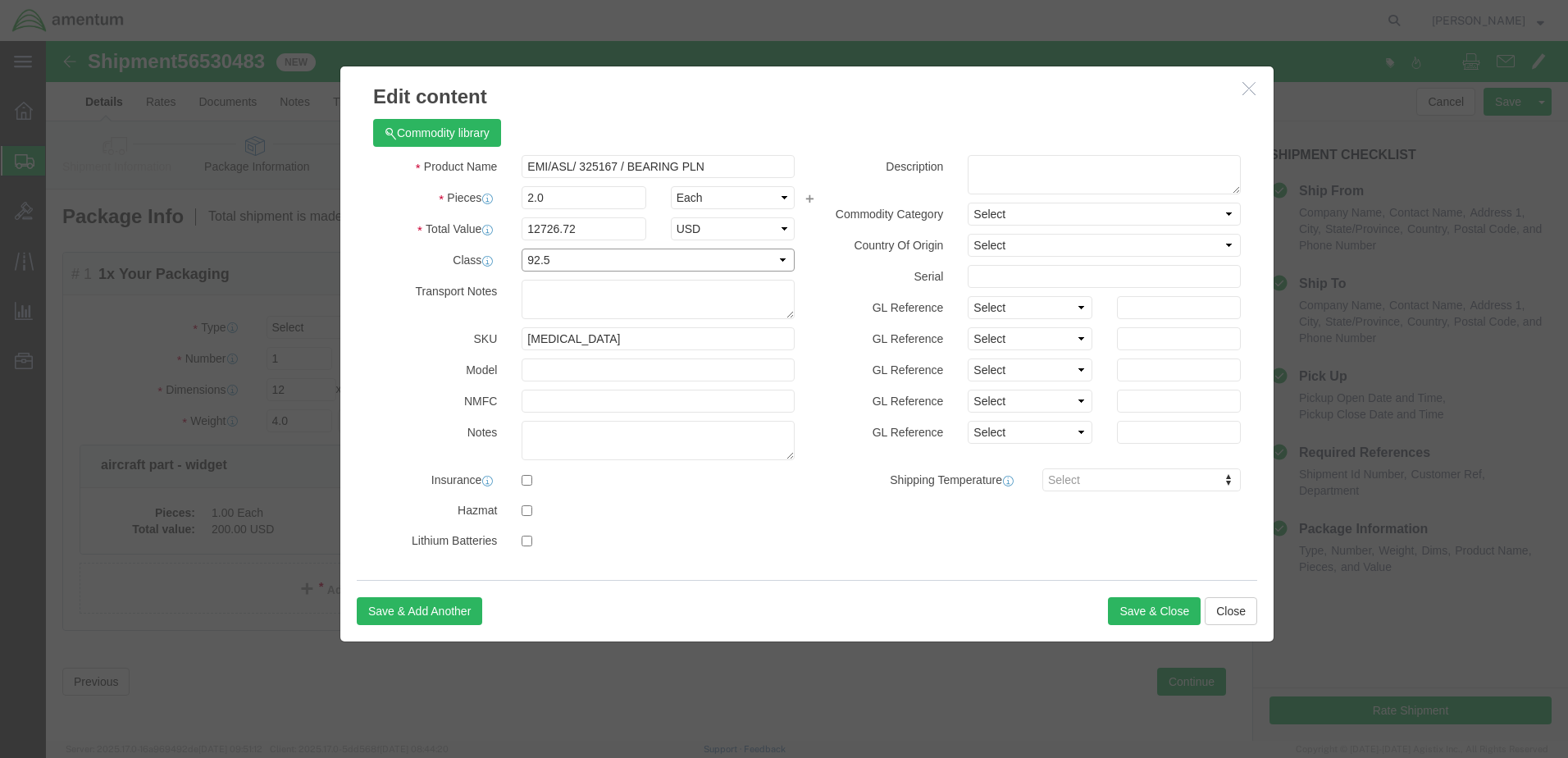
select select "70"
click select "Select 50 55 60 65 70 85 92.5 100 125 175 250 300 400"
click button "Save & Close"
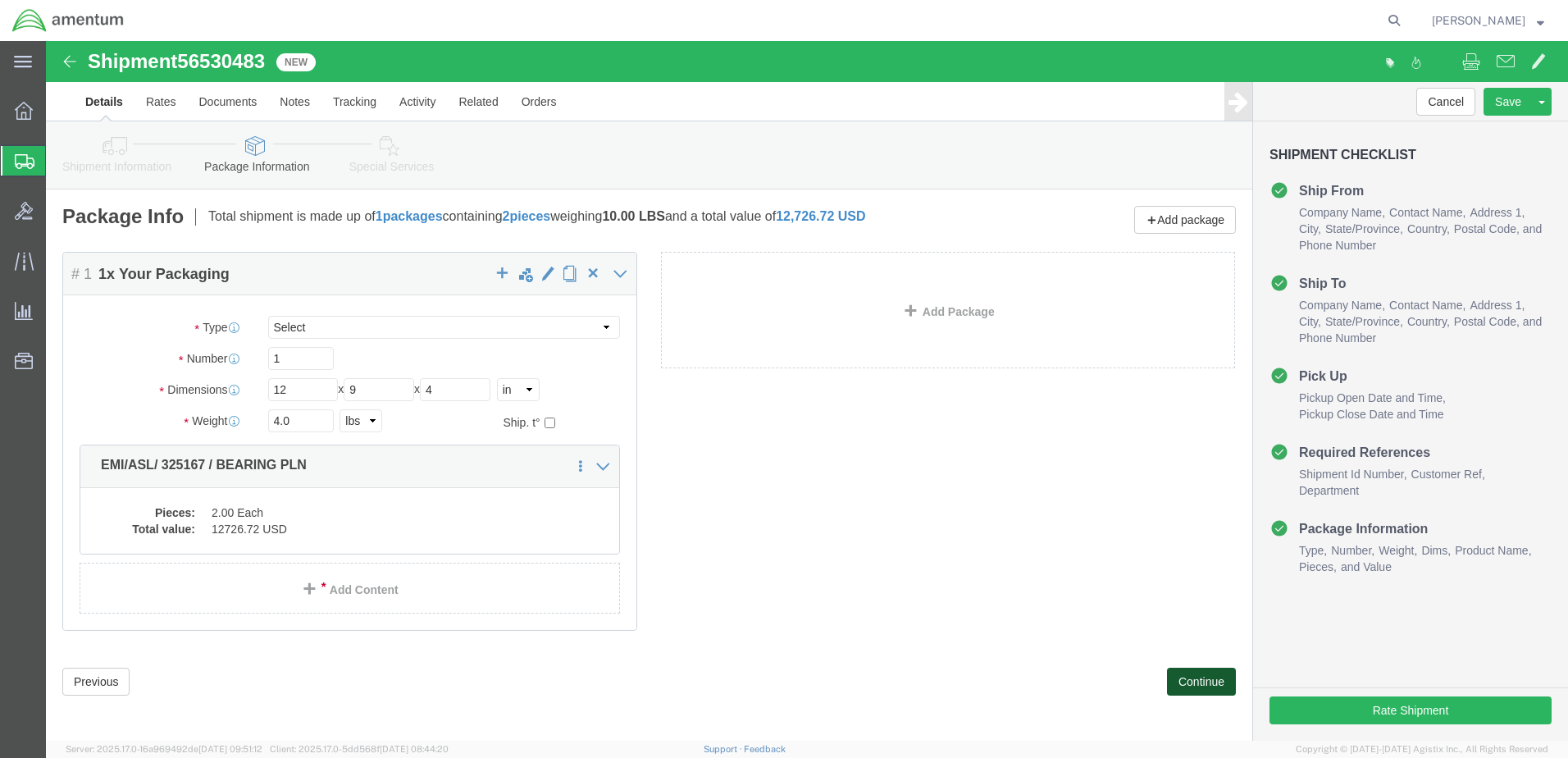
click button "Continue"
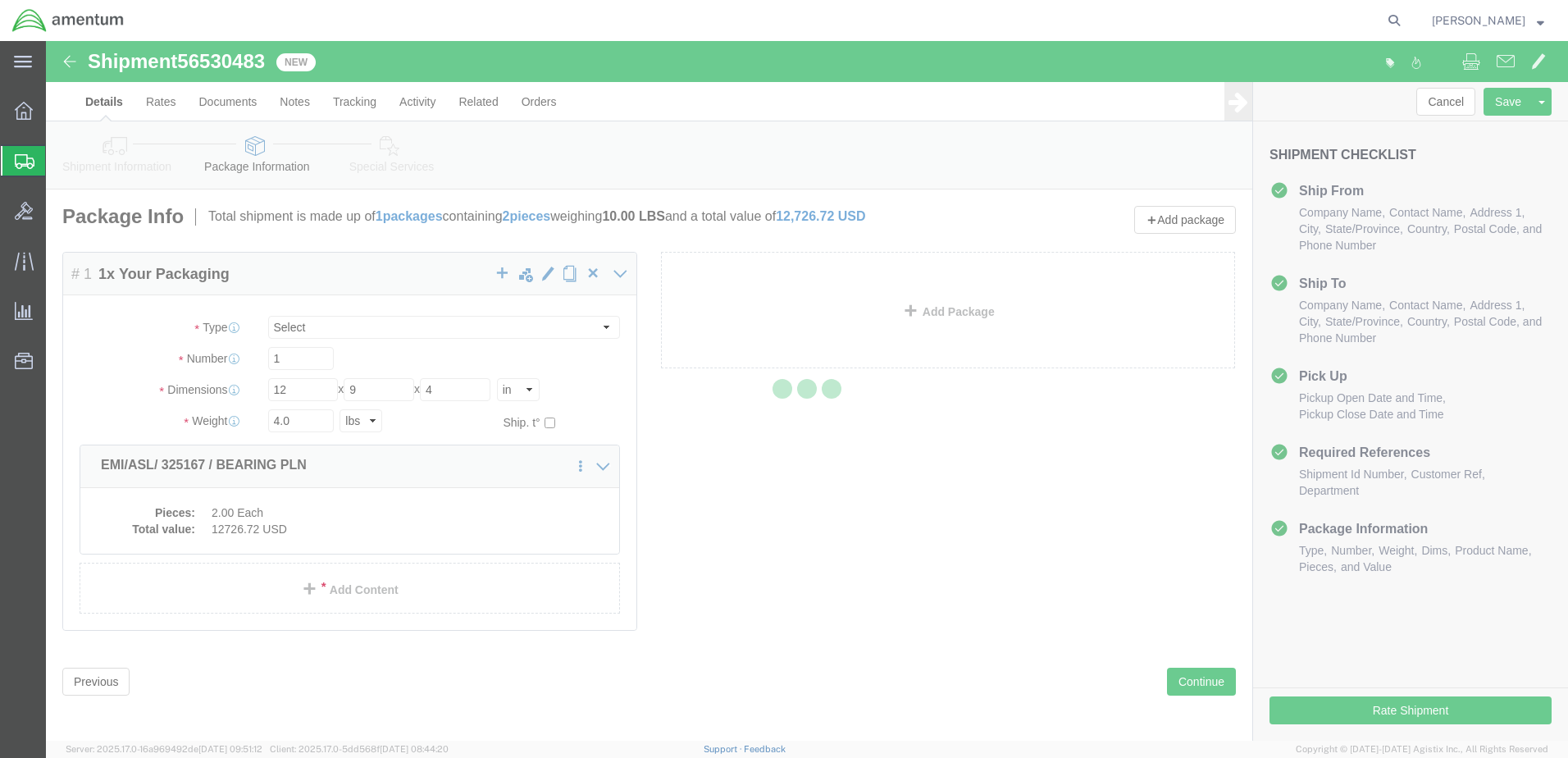
select select
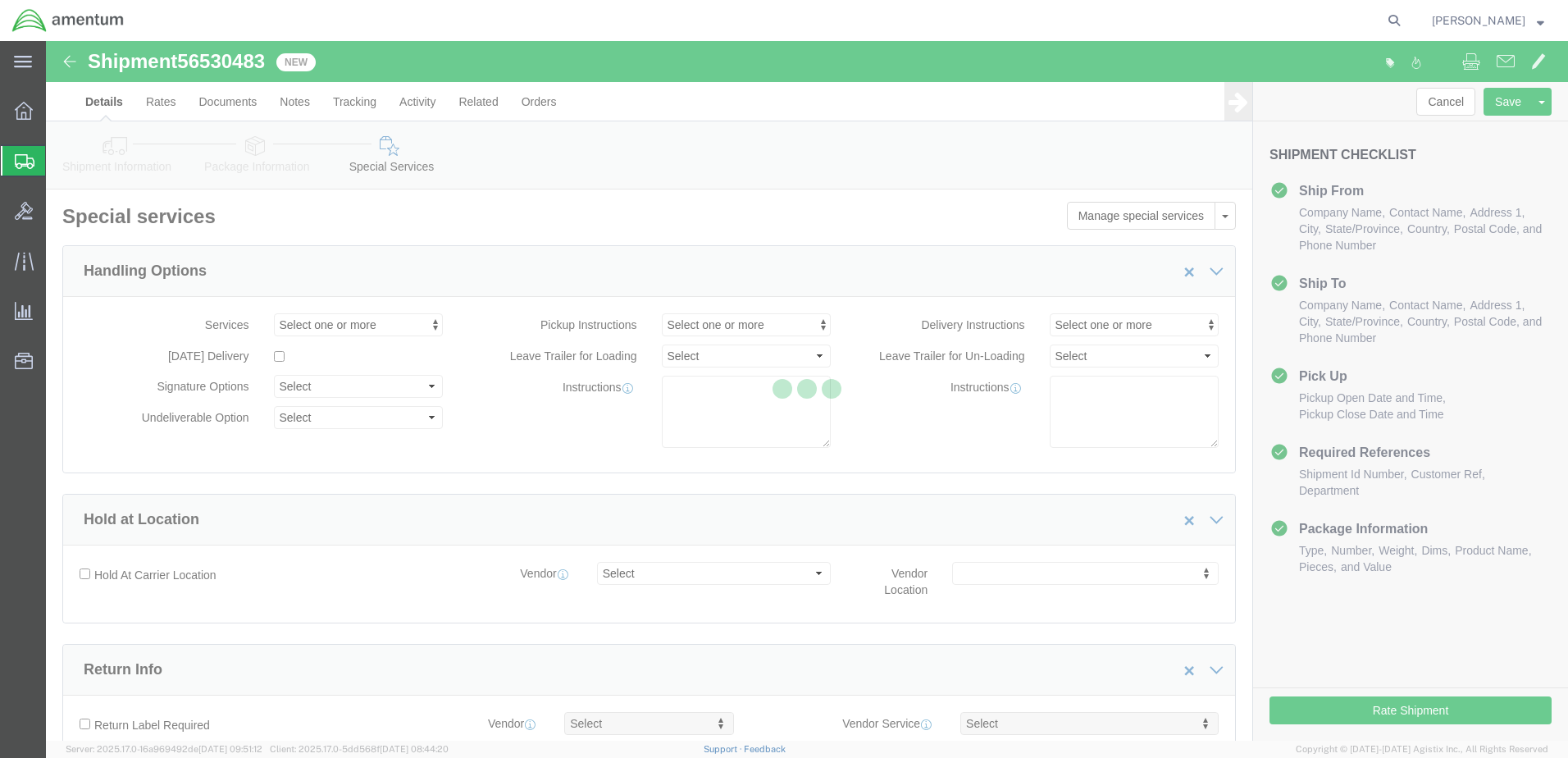
select select "DEPARTMENT"
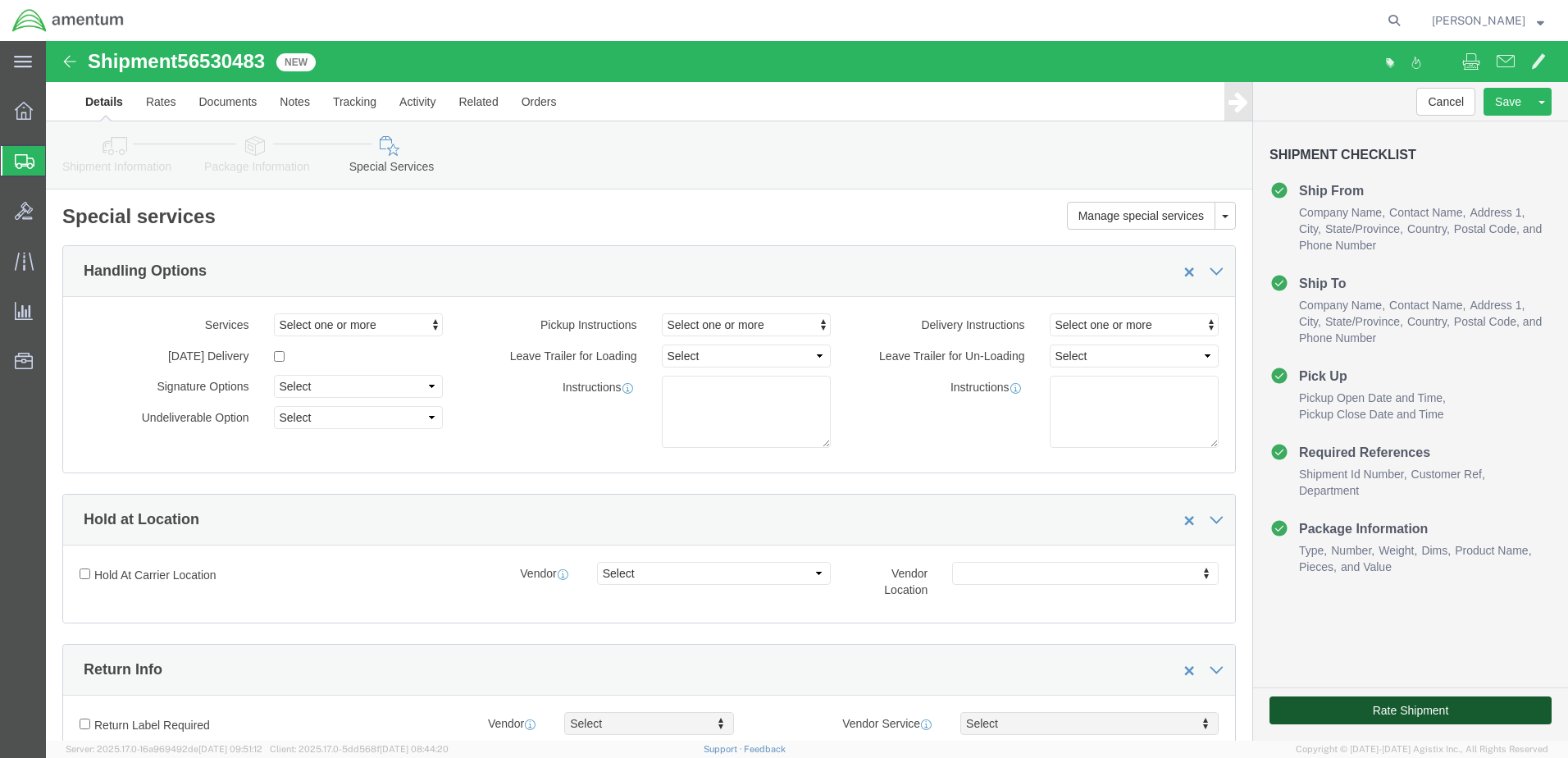
click button "Rate Shipment"
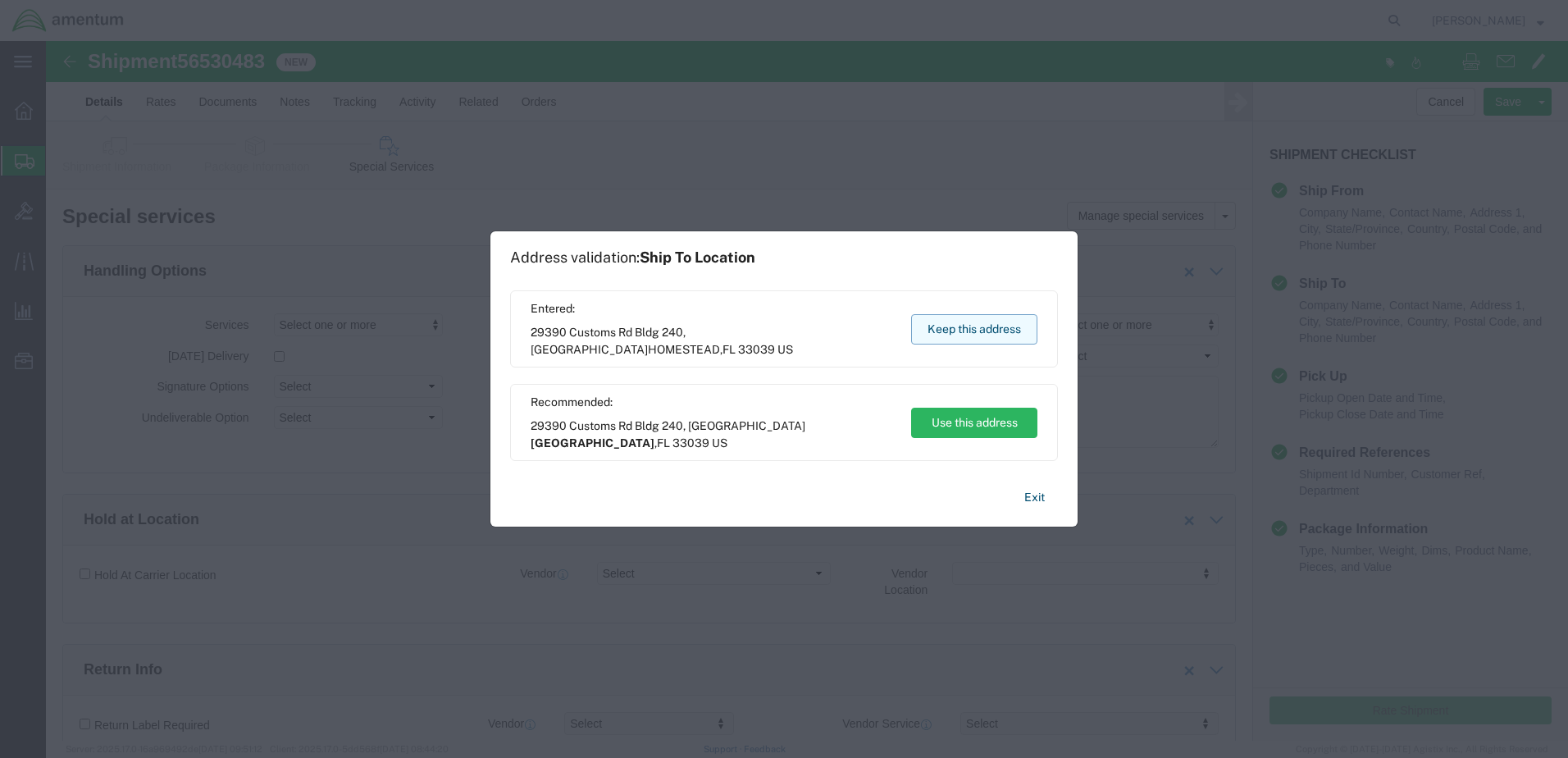
click at [960, 334] on button "Keep this address" at bounding box center [974, 329] width 127 height 30
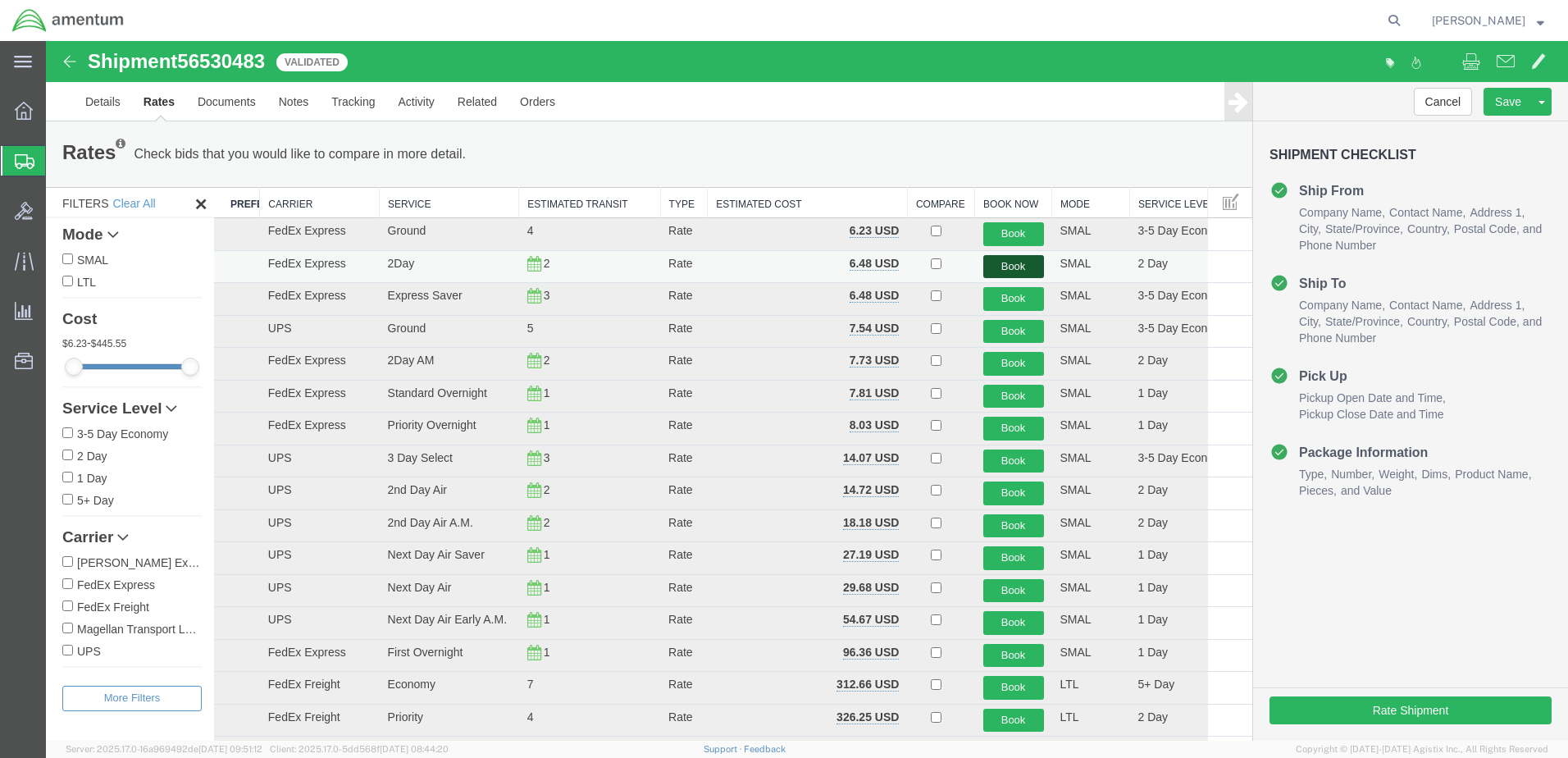
click at [1003, 260] on button "Book" at bounding box center [1013, 266] width 61 height 23
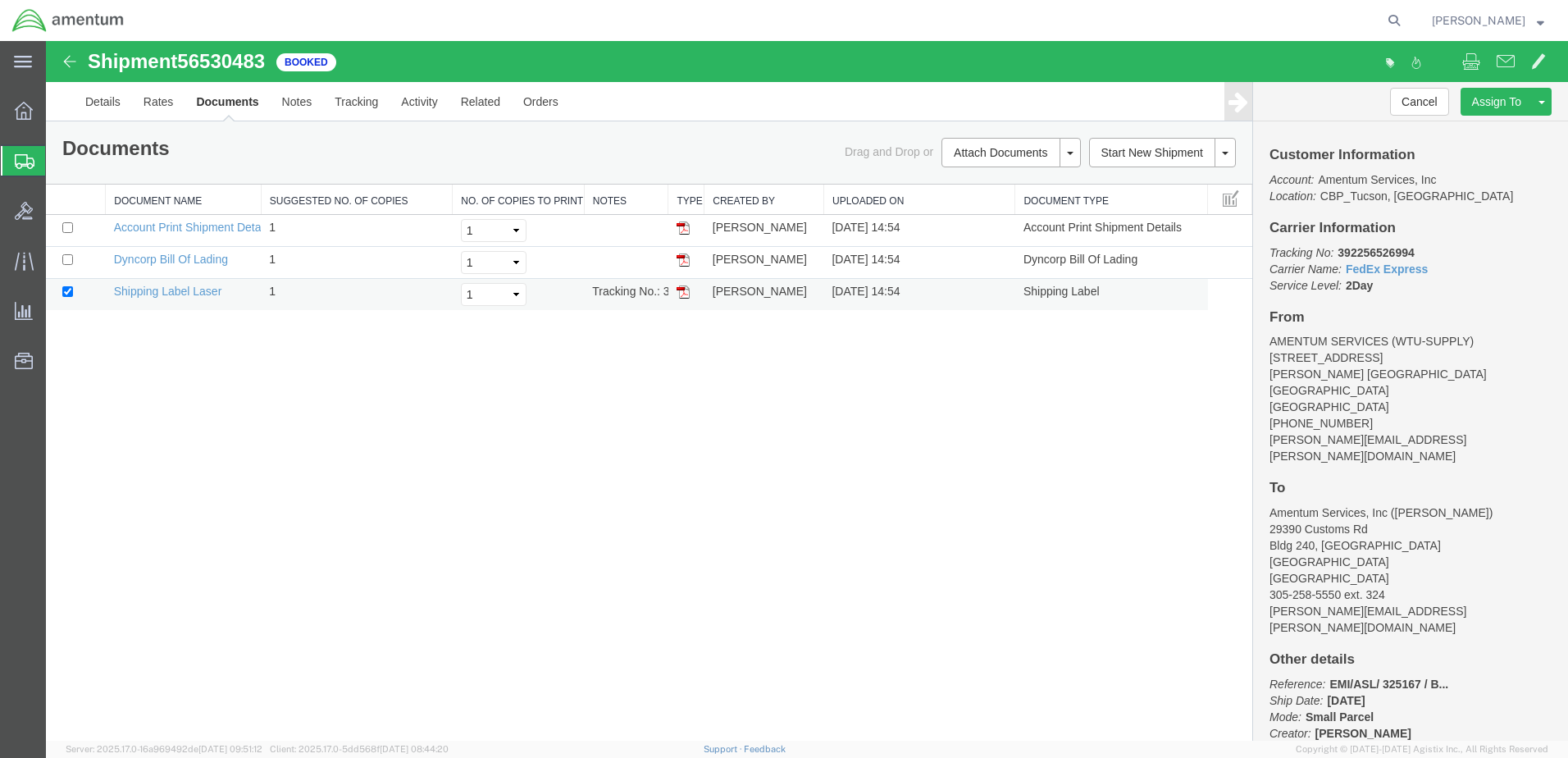
click at [680, 290] on img at bounding box center [683, 292] width 13 height 13
